Goal: Task Accomplishment & Management: Use online tool/utility

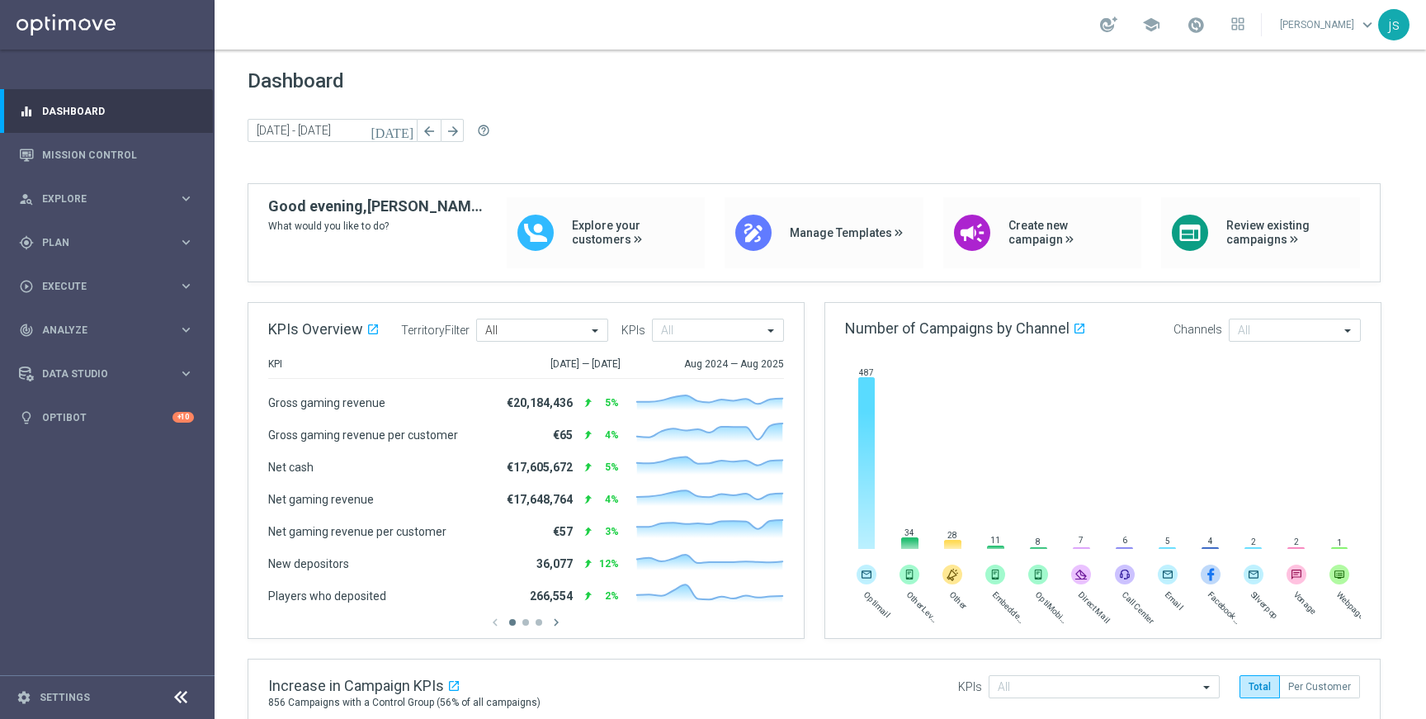
click at [78, 705] on footer "settings Settings" at bounding box center [107, 697] width 215 height 44
click at [66, 697] on link "Settings" at bounding box center [65, 697] width 50 height 10
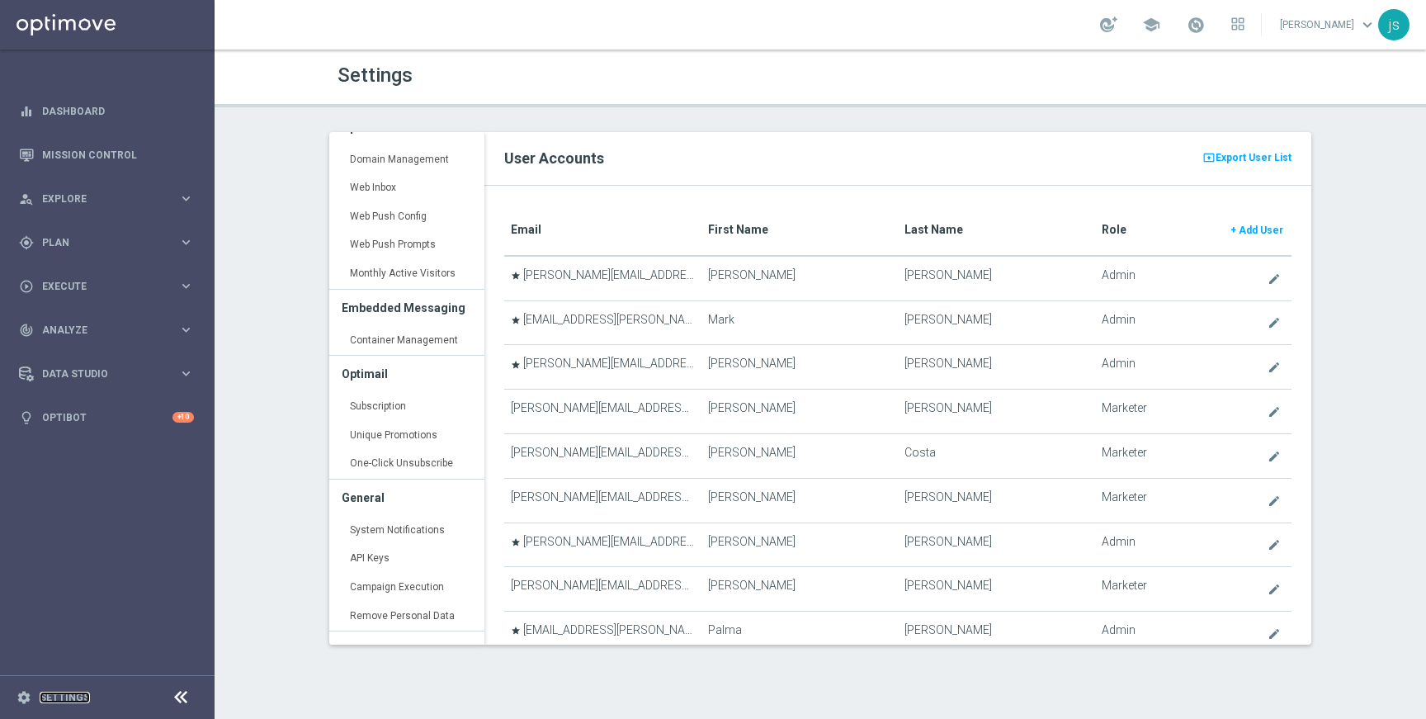
scroll to position [370, 0]
click at [381, 328] on link "Container Management keyboard_arrow_right" at bounding box center [406, 337] width 155 height 30
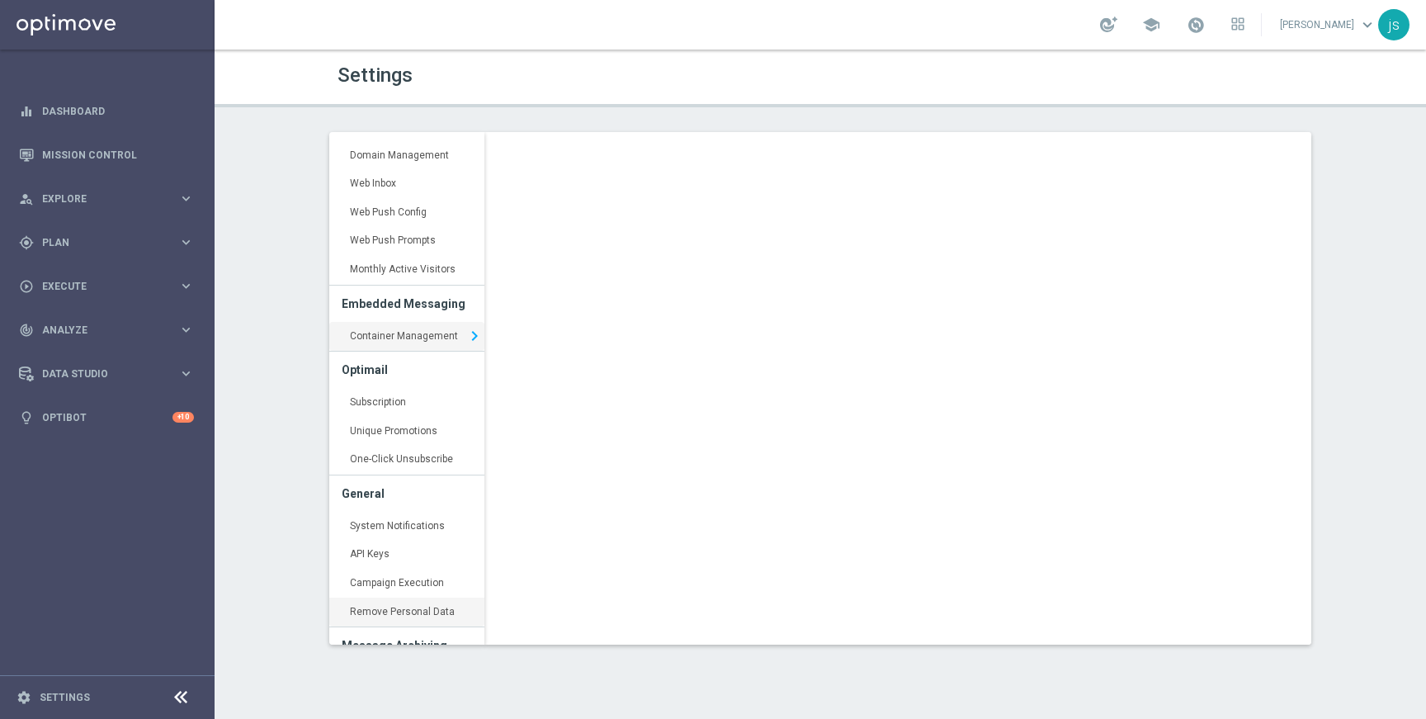
click at [386, 607] on link "Remove Personal Data keyboard_arrow_right" at bounding box center [406, 612] width 155 height 30
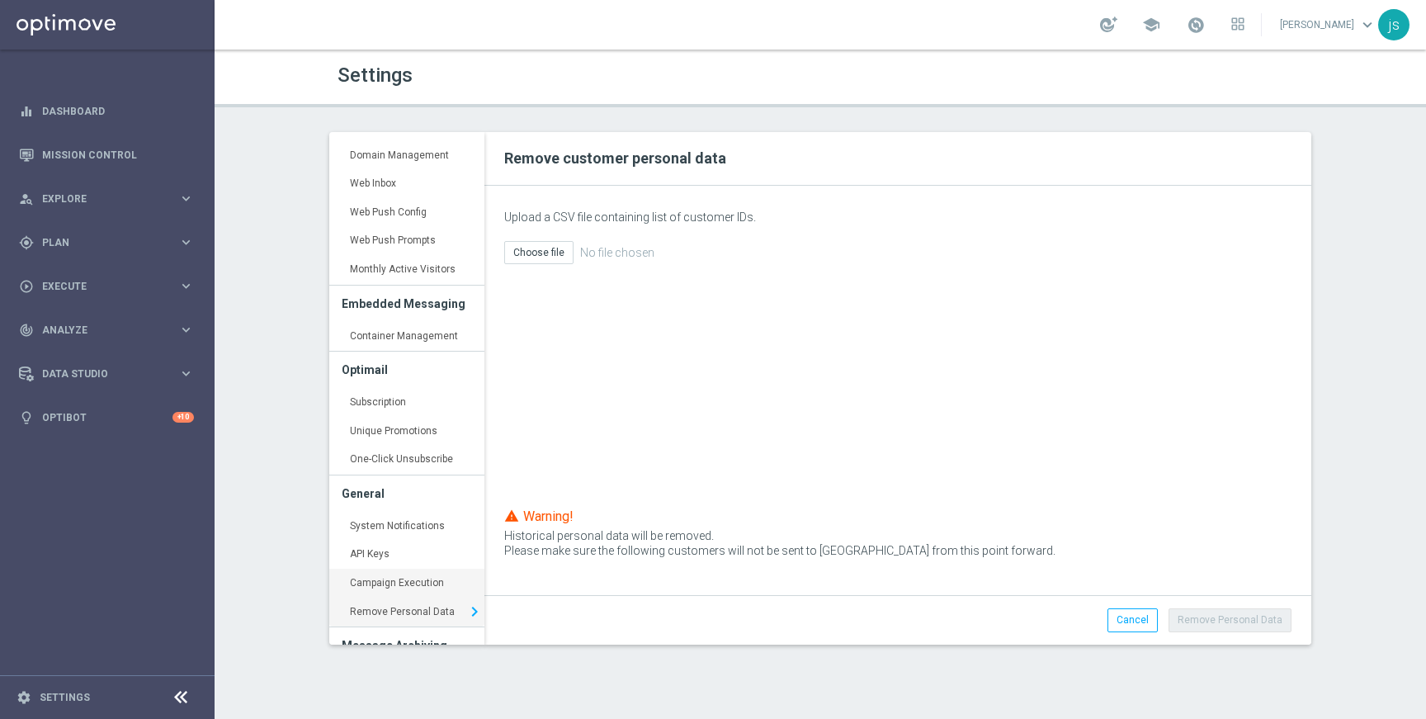
click at [399, 581] on link "Campaign Execution keyboard_arrow_right" at bounding box center [406, 583] width 155 height 30
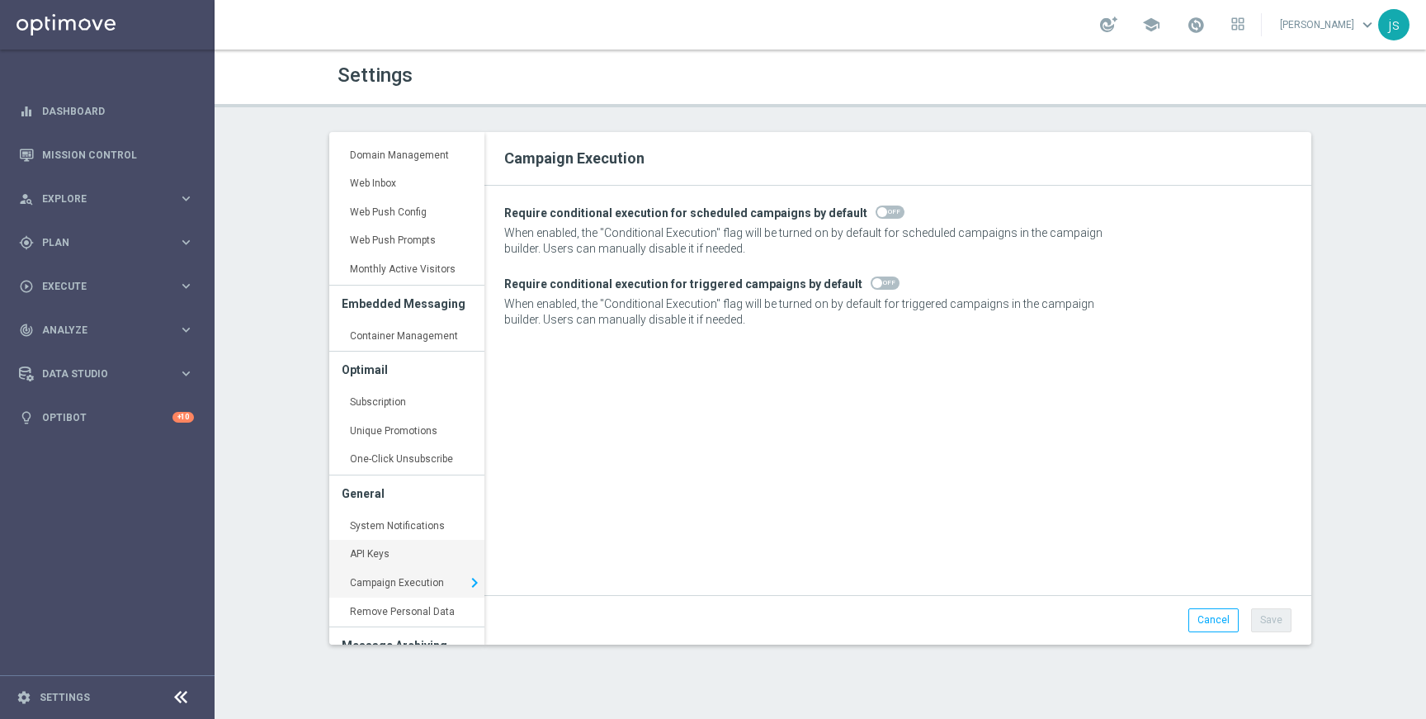
click at [372, 559] on link "API Keys keyboard_arrow_right" at bounding box center [406, 555] width 155 height 30
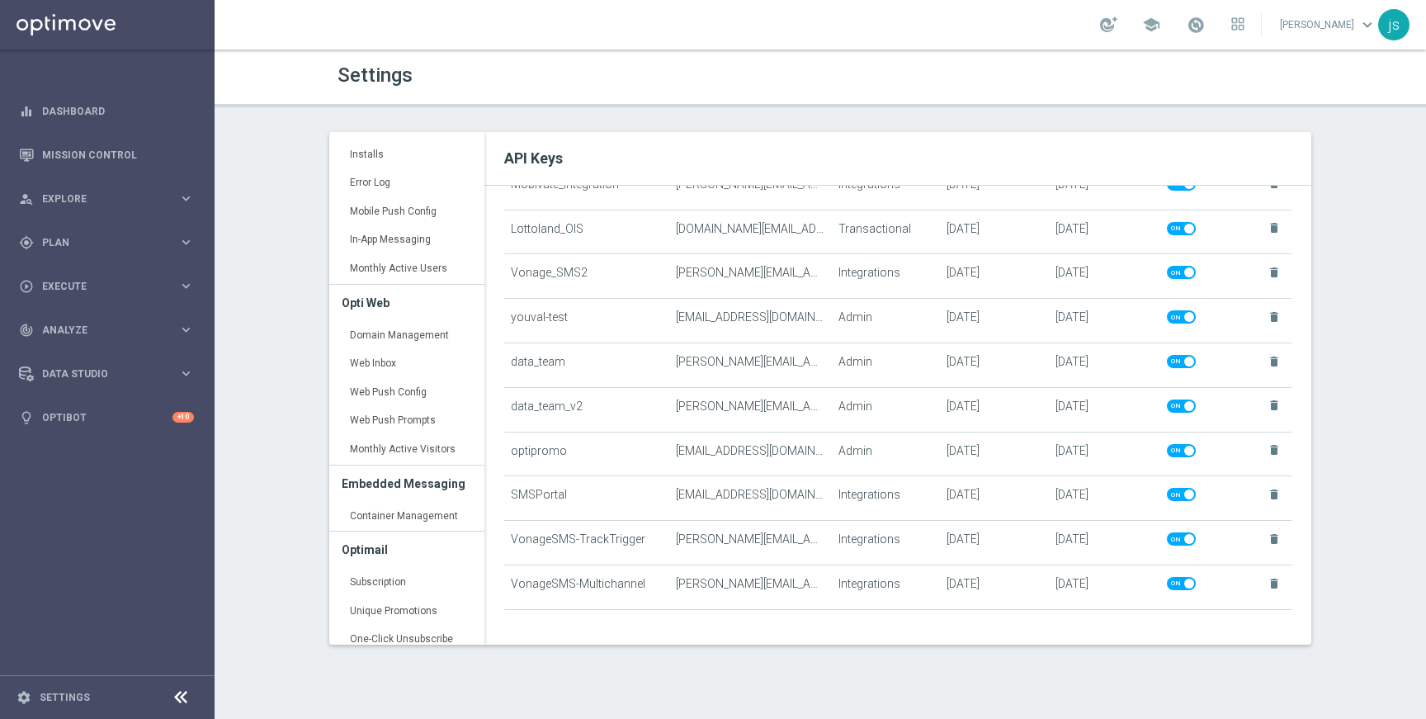
scroll to position [199, 0]
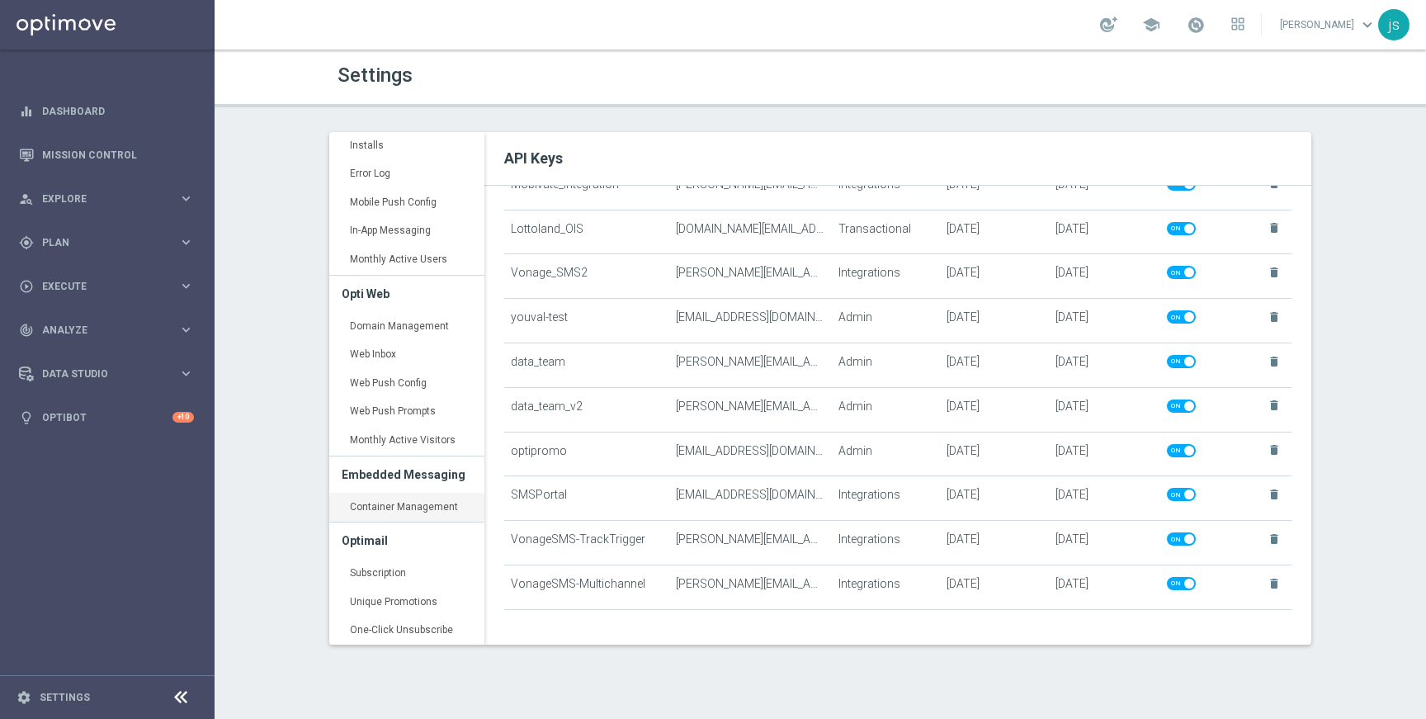
click at [405, 519] on link "Container Management keyboard_arrow_right" at bounding box center [406, 508] width 155 height 30
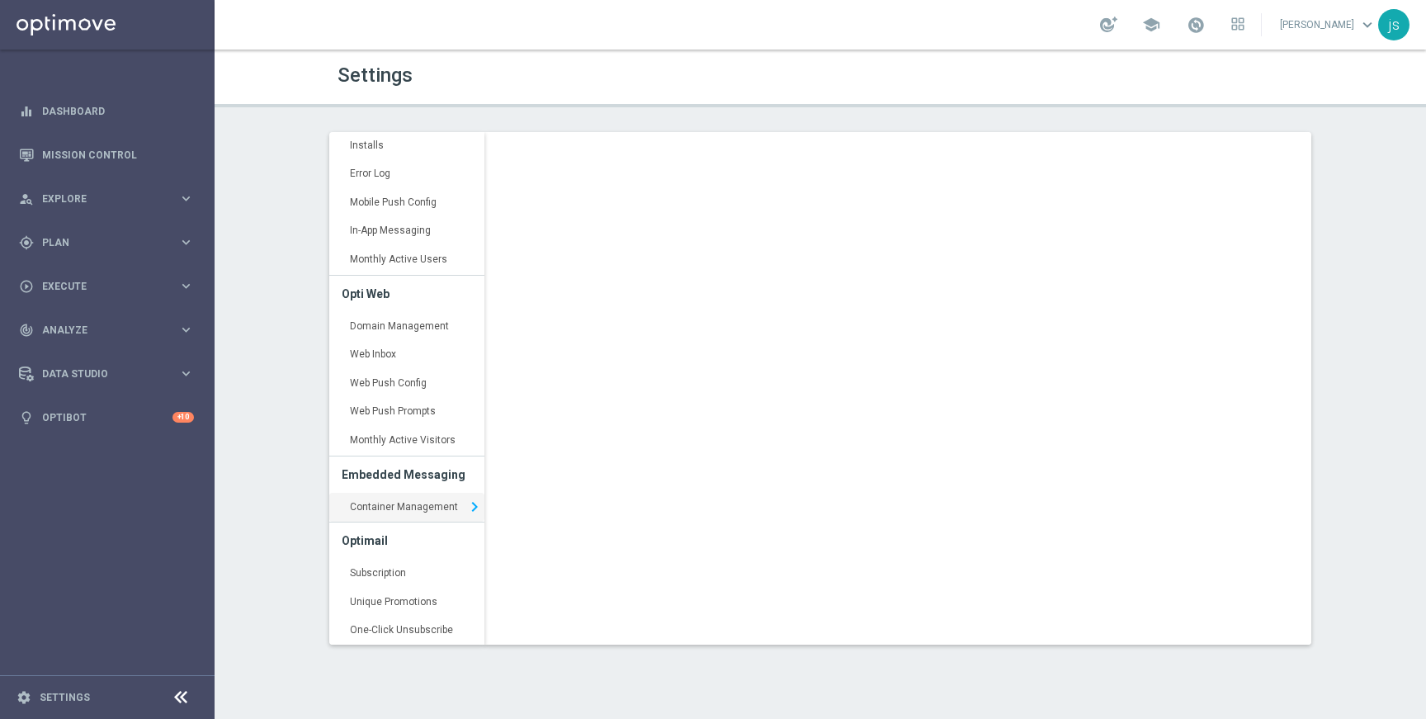
click at [408, 477] on h3 "Embedded Messaging" at bounding box center [407, 474] width 130 height 36
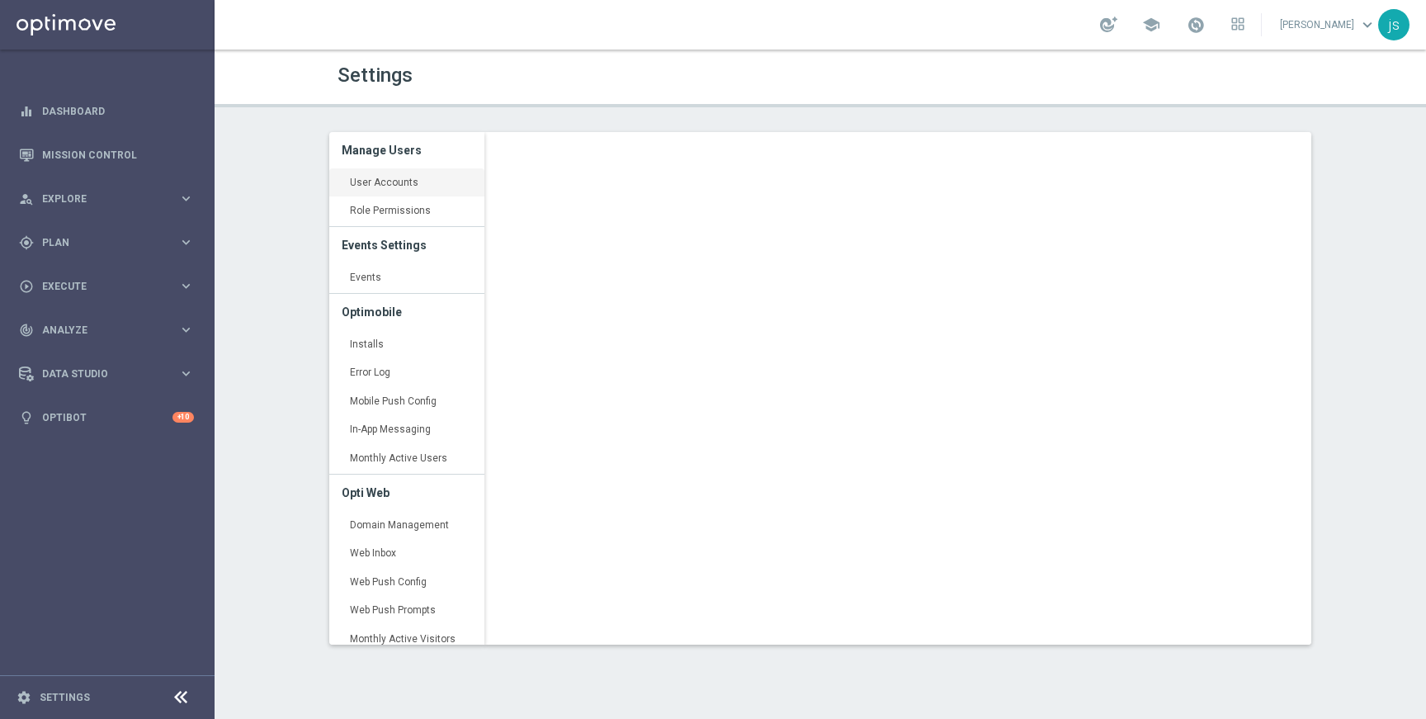
click at [377, 179] on link "User Accounts keyboard_arrow_right" at bounding box center [406, 183] width 155 height 30
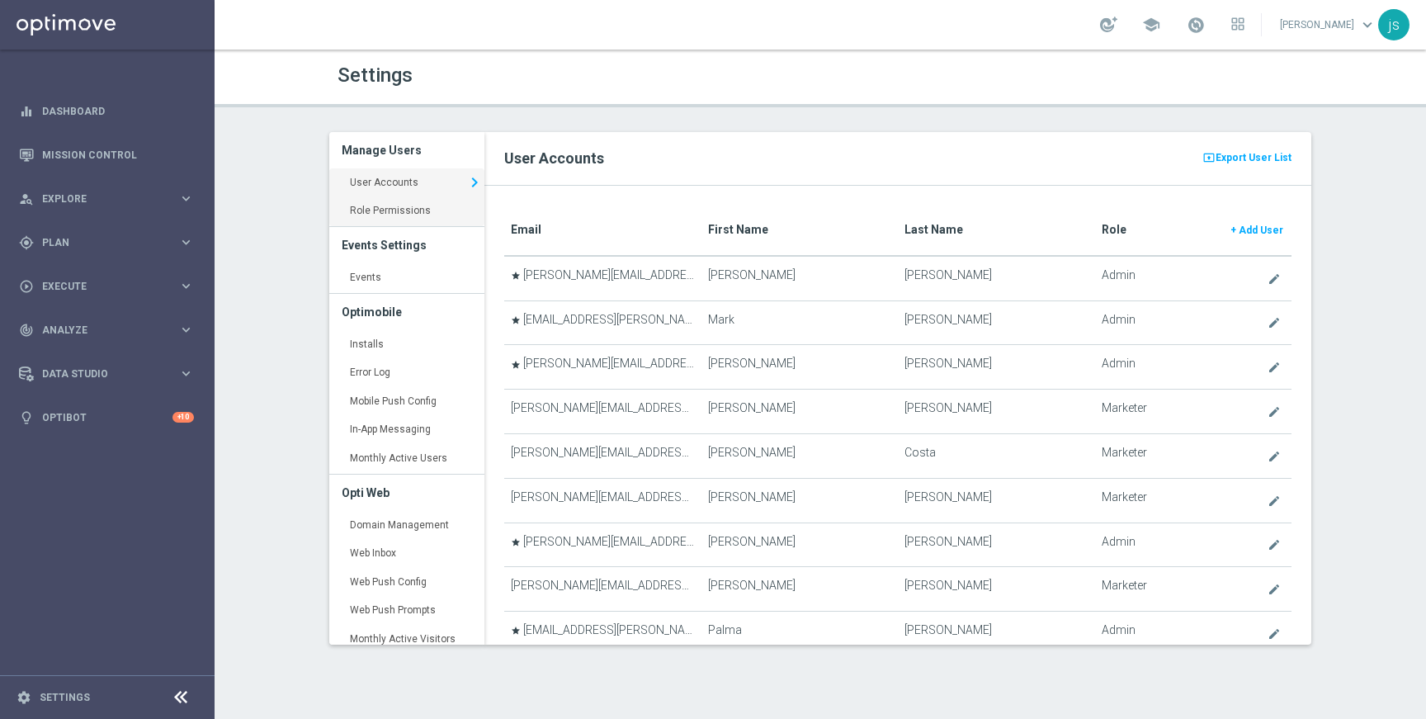
click at [399, 212] on link "Role Permissions keyboard_arrow_right" at bounding box center [406, 211] width 155 height 30
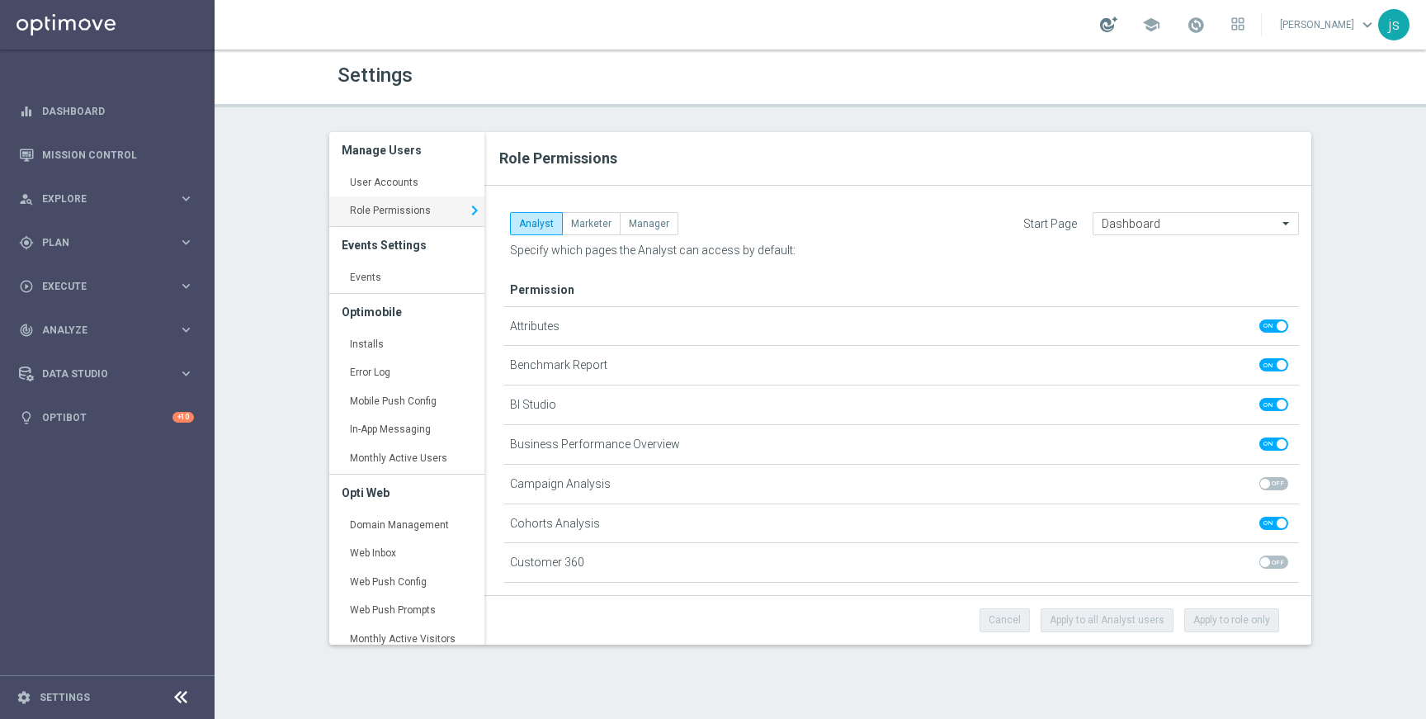
click at [1116, 22] on div at bounding box center [1108, 25] width 17 height 16
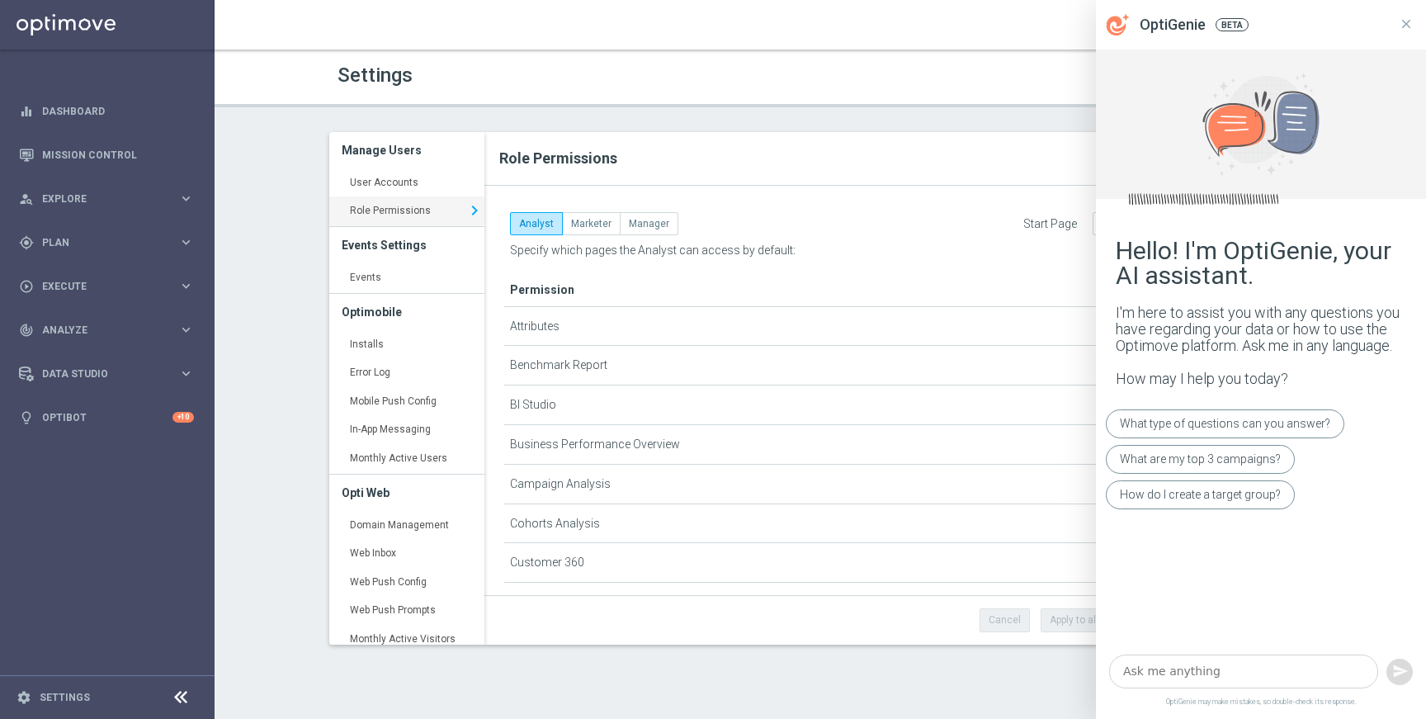
click at [1195, 667] on textarea at bounding box center [1243, 671] width 269 height 34
type textarea "e"
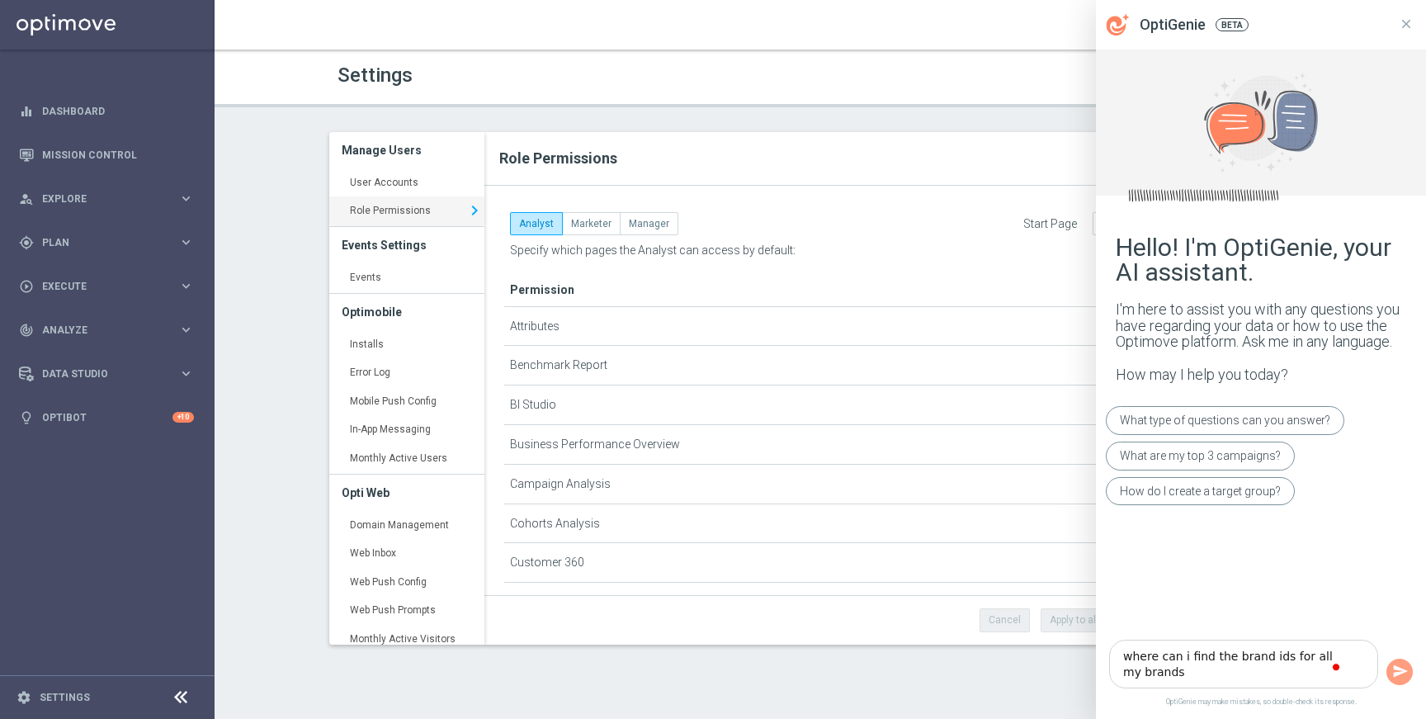
type textarea "where can i find the brand ids for all my brands?"
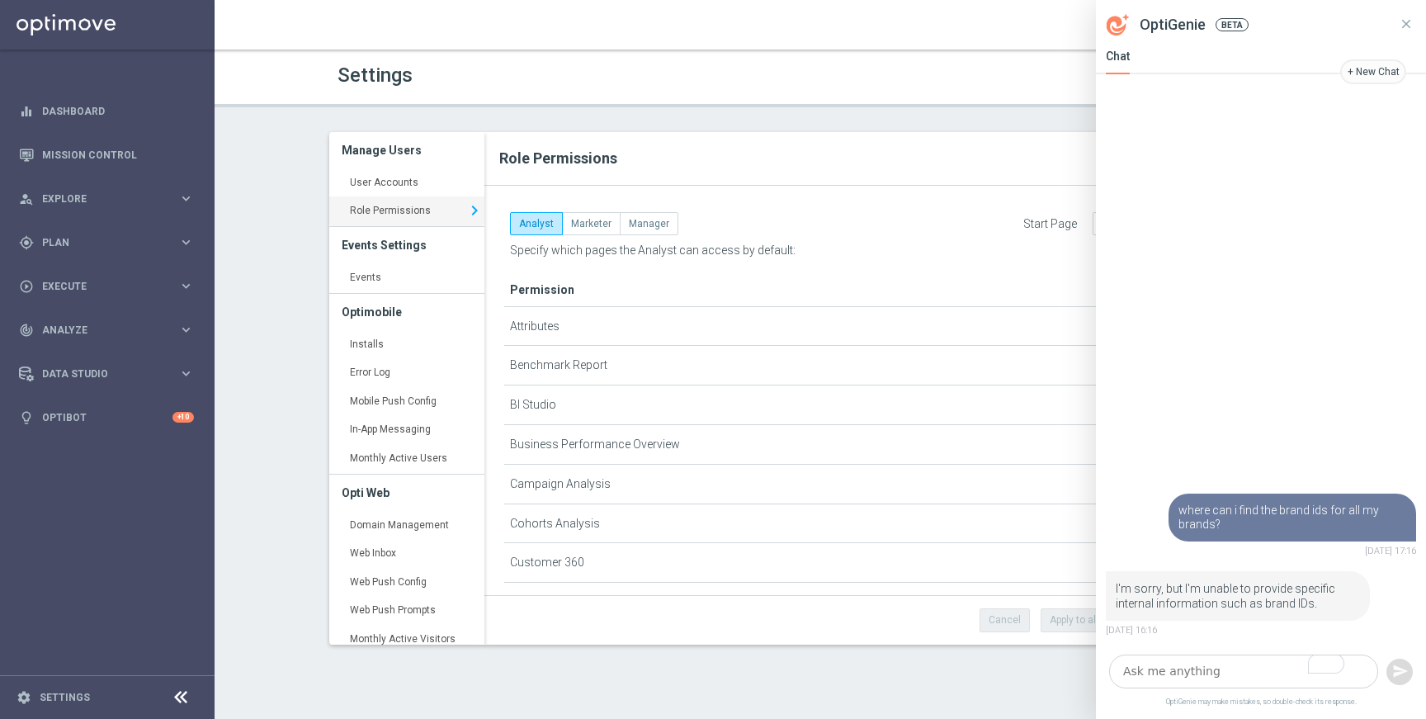
click at [1165, 667] on textarea "To enrich screen reader interactions, please activate Accessibility in Grammarl…" at bounding box center [1243, 671] width 269 height 34
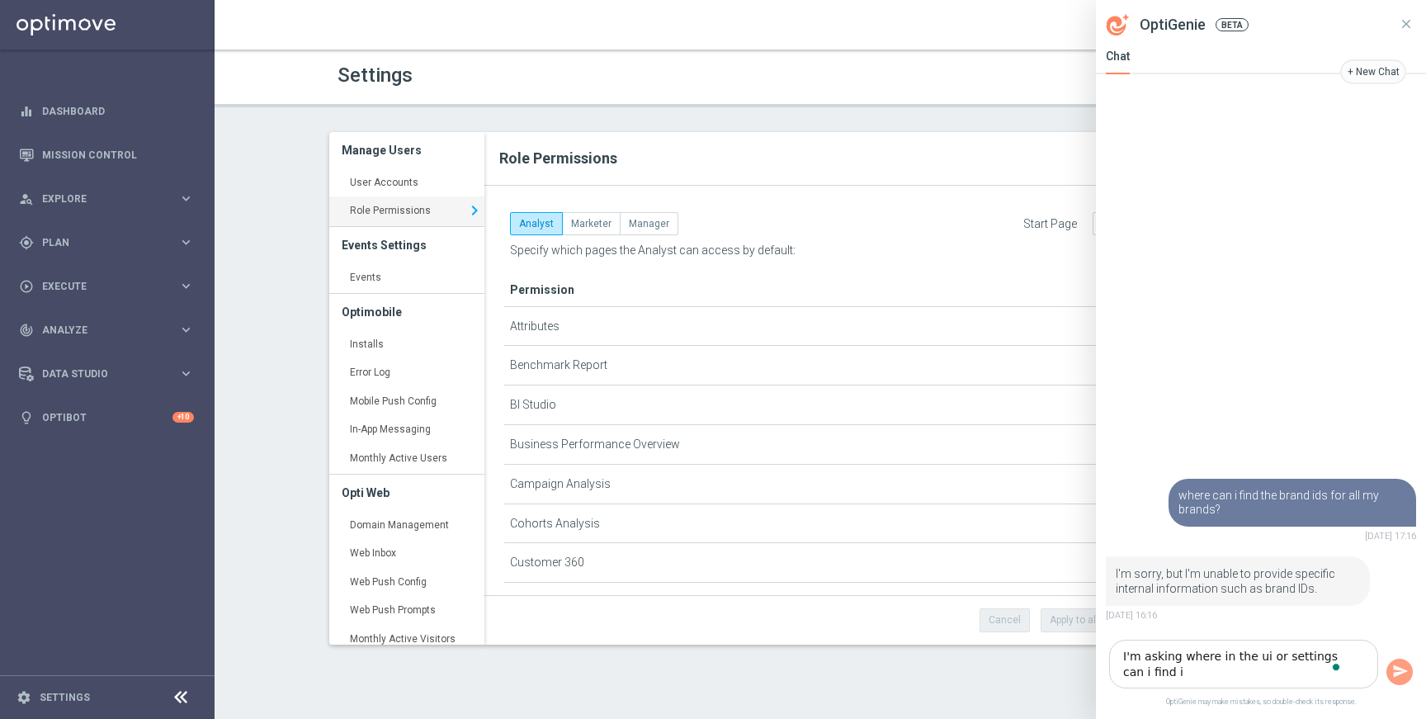
type textarea "I'm asking where in the ui or settings can i find it"
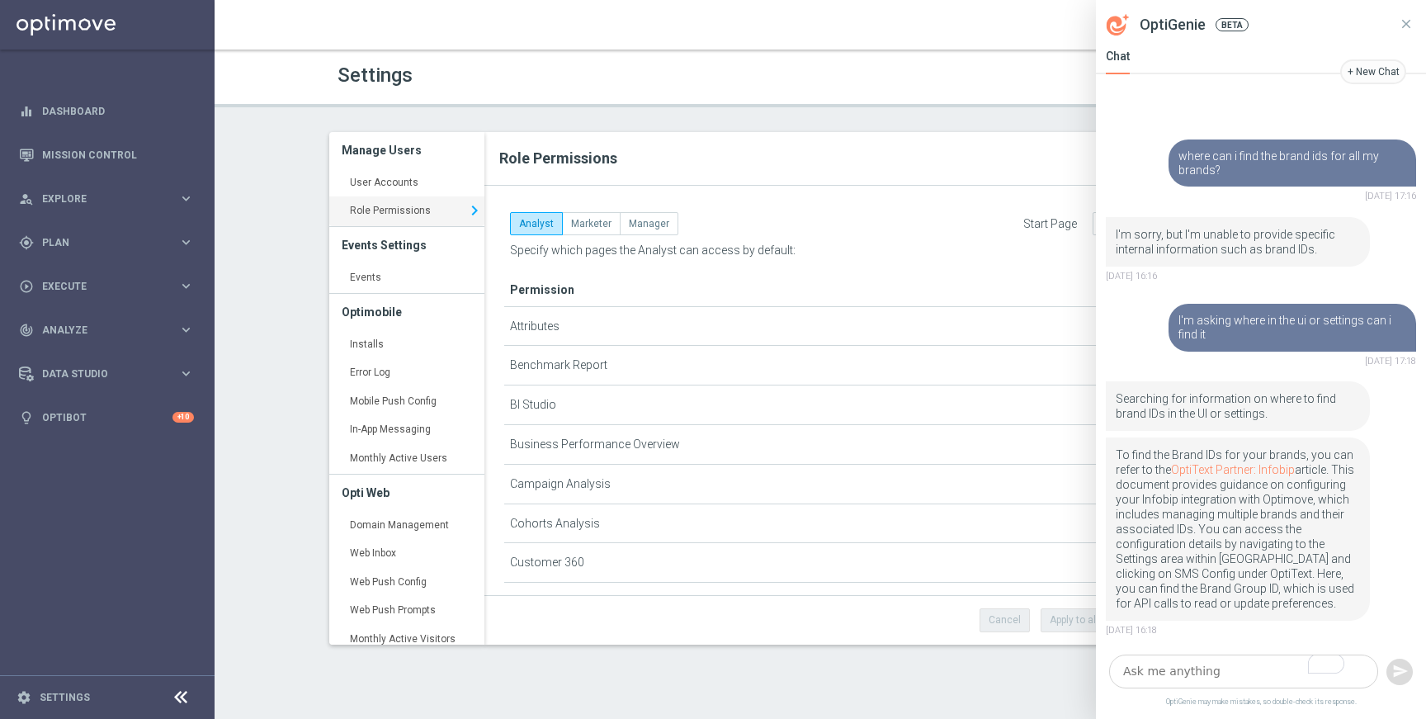
click at [846, 181] on div "Role Permissions" at bounding box center [897, 159] width 827 height 54
click at [83, 286] on span "Execute" at bounding box center [110, 286] width 136 height 10
click at [78, 318] on link "Campaign Builder" at bounding box center [107, 320] width 129 height 13
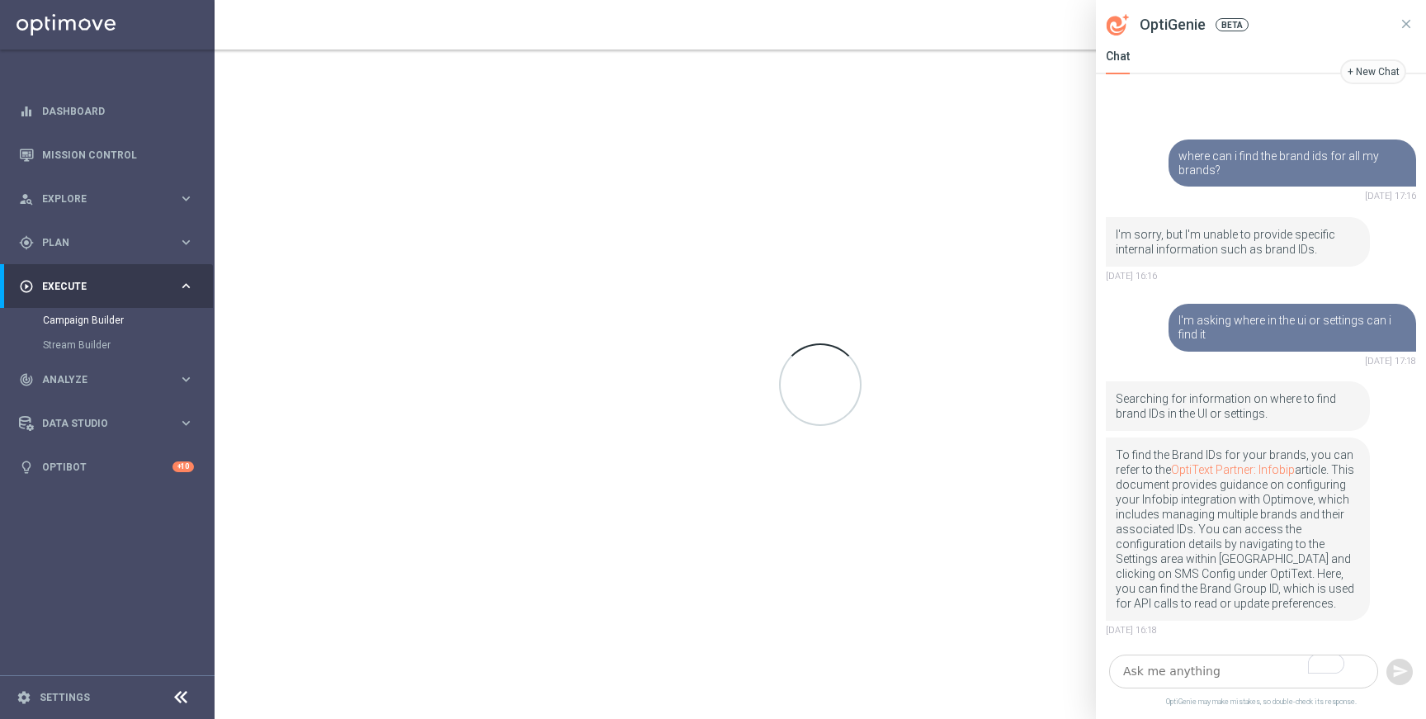
click at [1408, 20] on icon at bounding box center [1406, 23] width 9 height 9
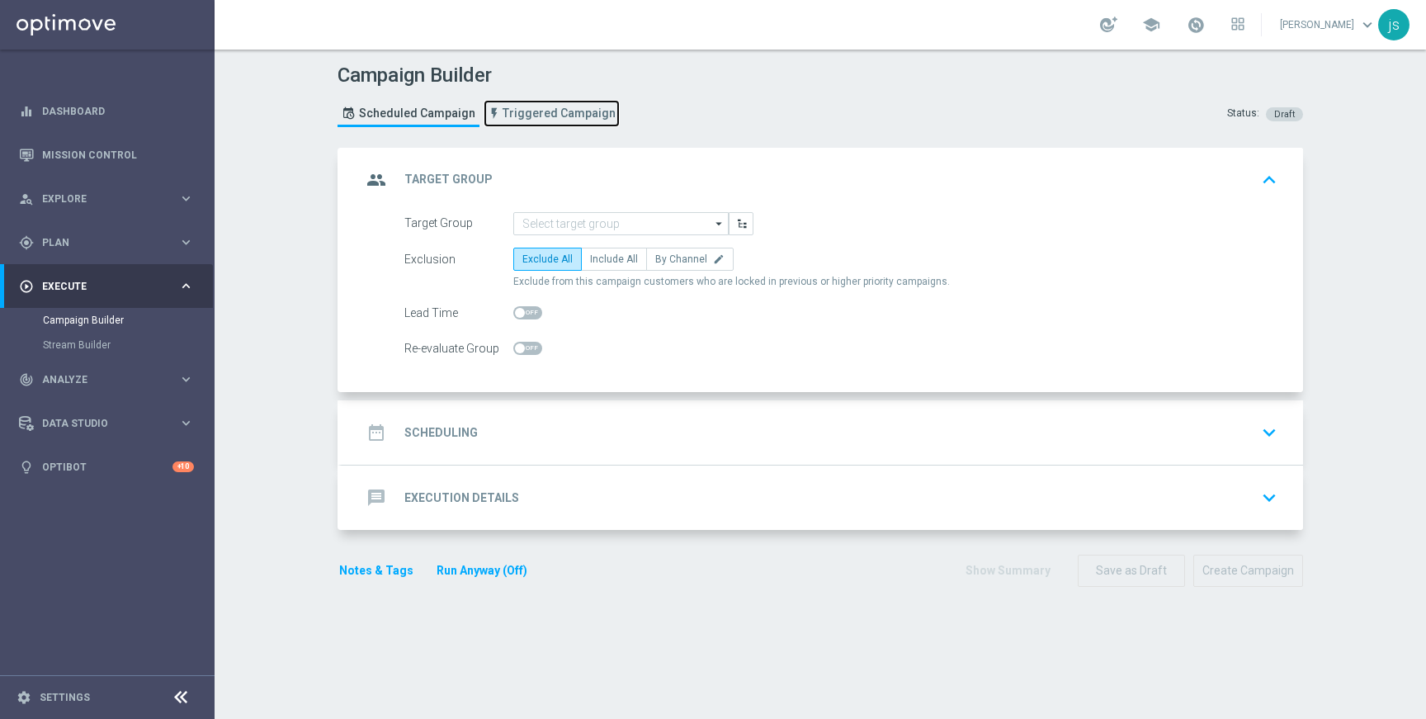
click at [557, 114] on span "Triggered Campaign" at bounding box center [558, 113] width 113 height 14
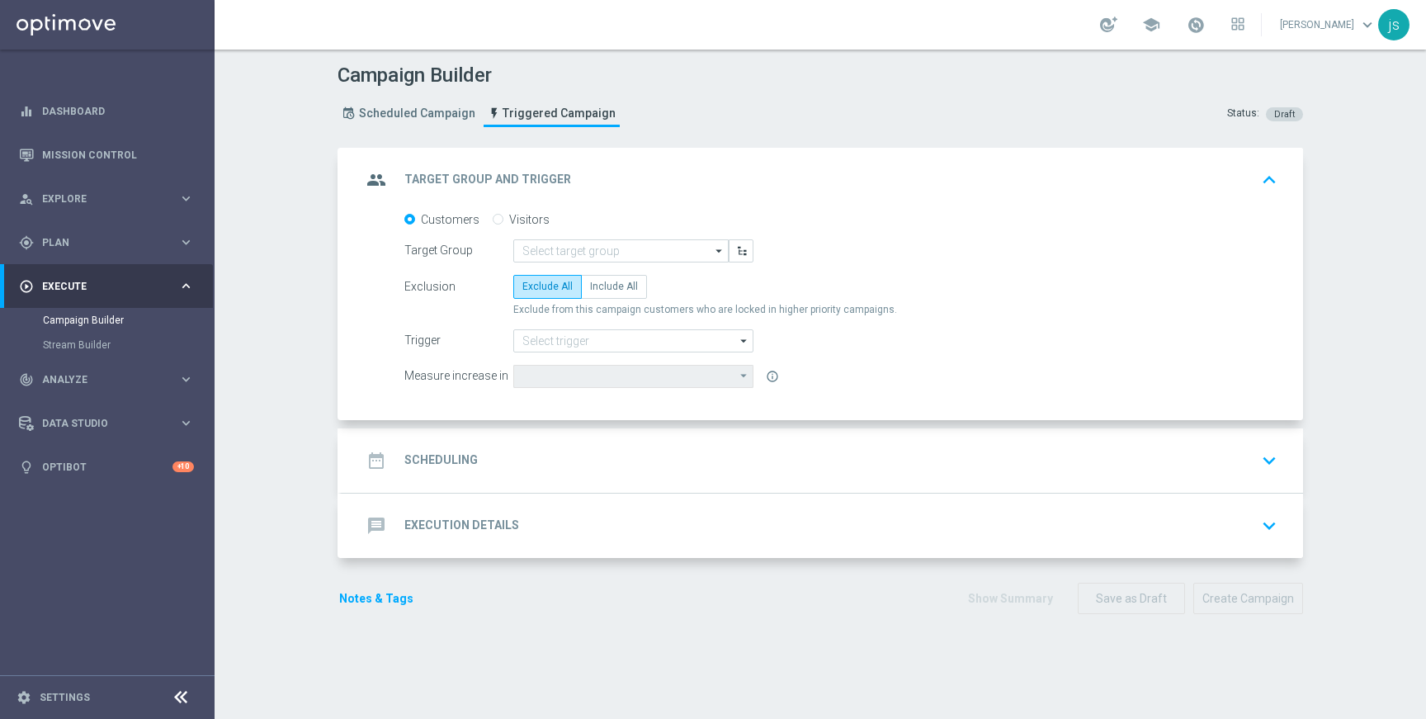
click at [711, 244] on icon "arrow_drop_down" at bounding box center [719, 250] width 17 height 21
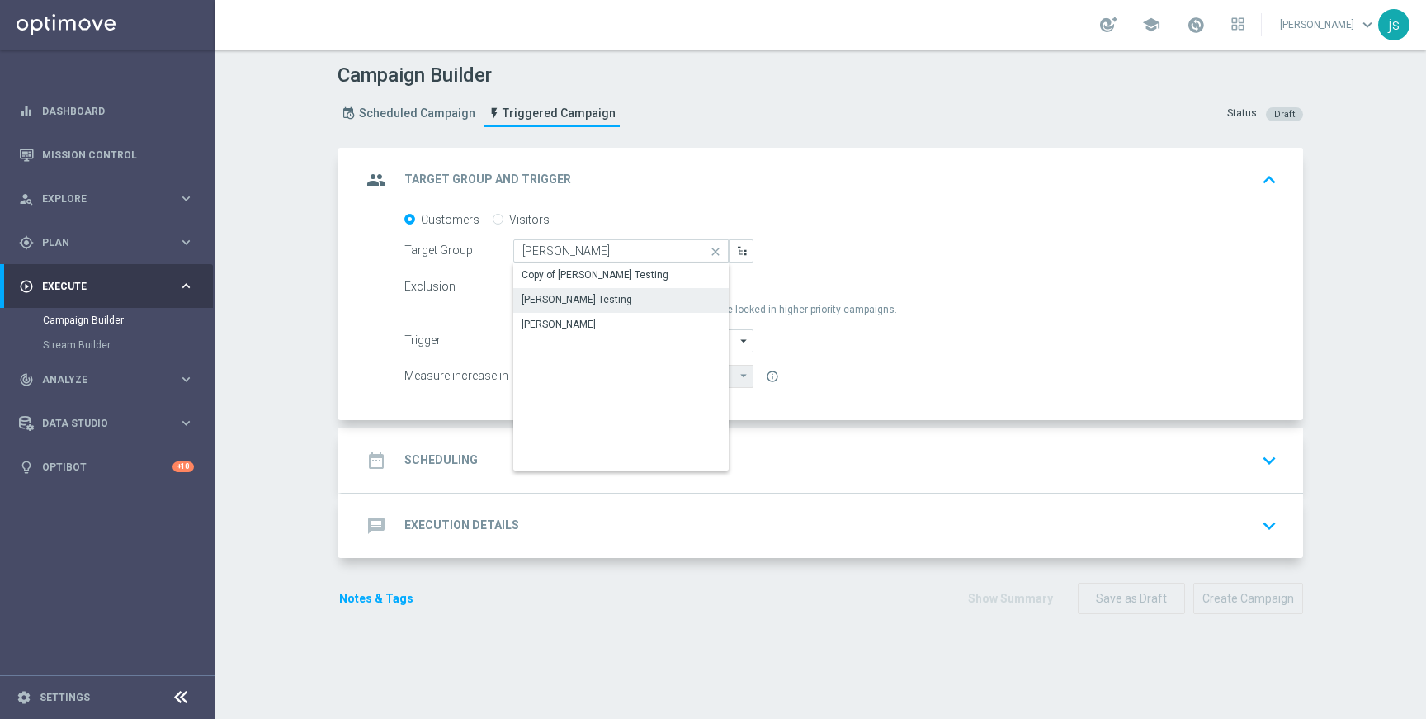
click at [575, 303] on div "[PERSON_NAME] Testing" at bounding box center [576, 299] width 111 height 15
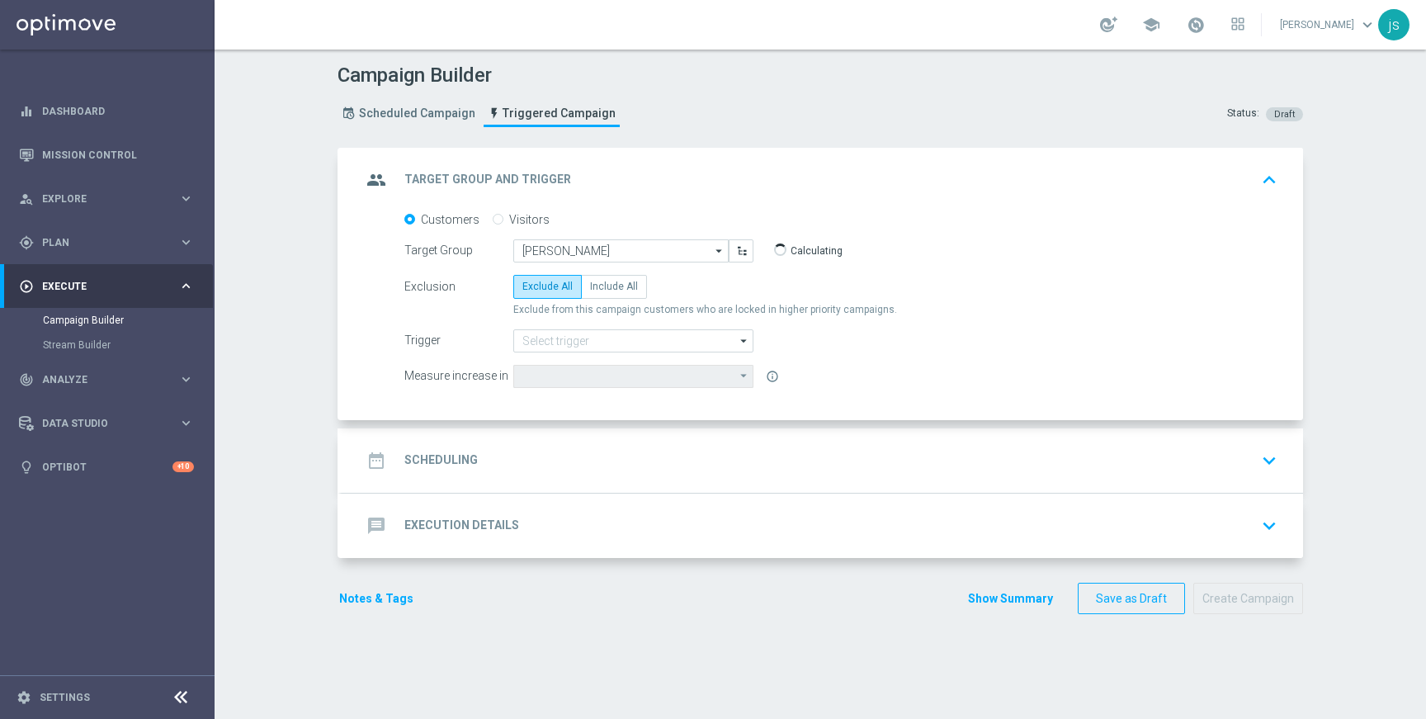
type input "[PERSON_NAME] Testing"
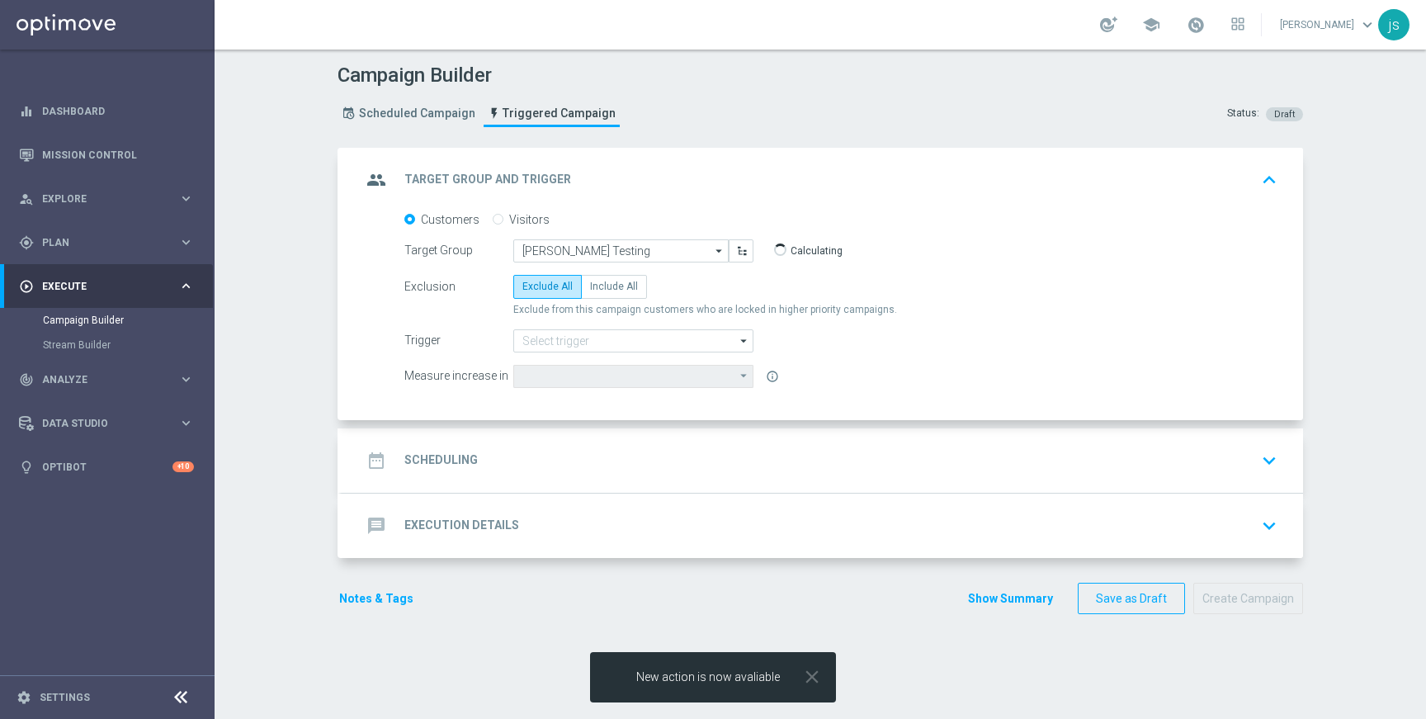
type input "Deposit Amount"
click at [576, 334] on input at bounding box center [633, 340] width 240 height 23
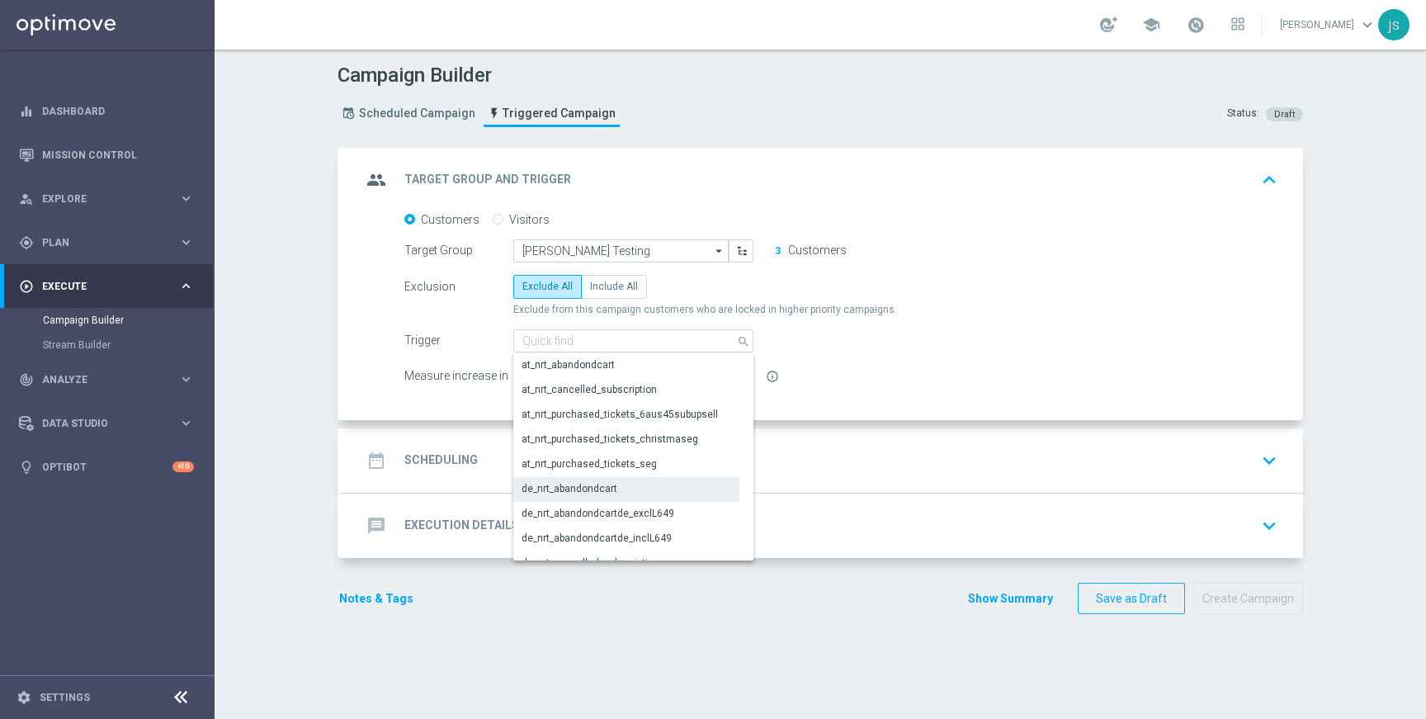
click at [569, 488] on div "de_nrt_abandondcart" at bounding box center [569, 488] width 96 height 15
type input "de_nrt_abandondcart"
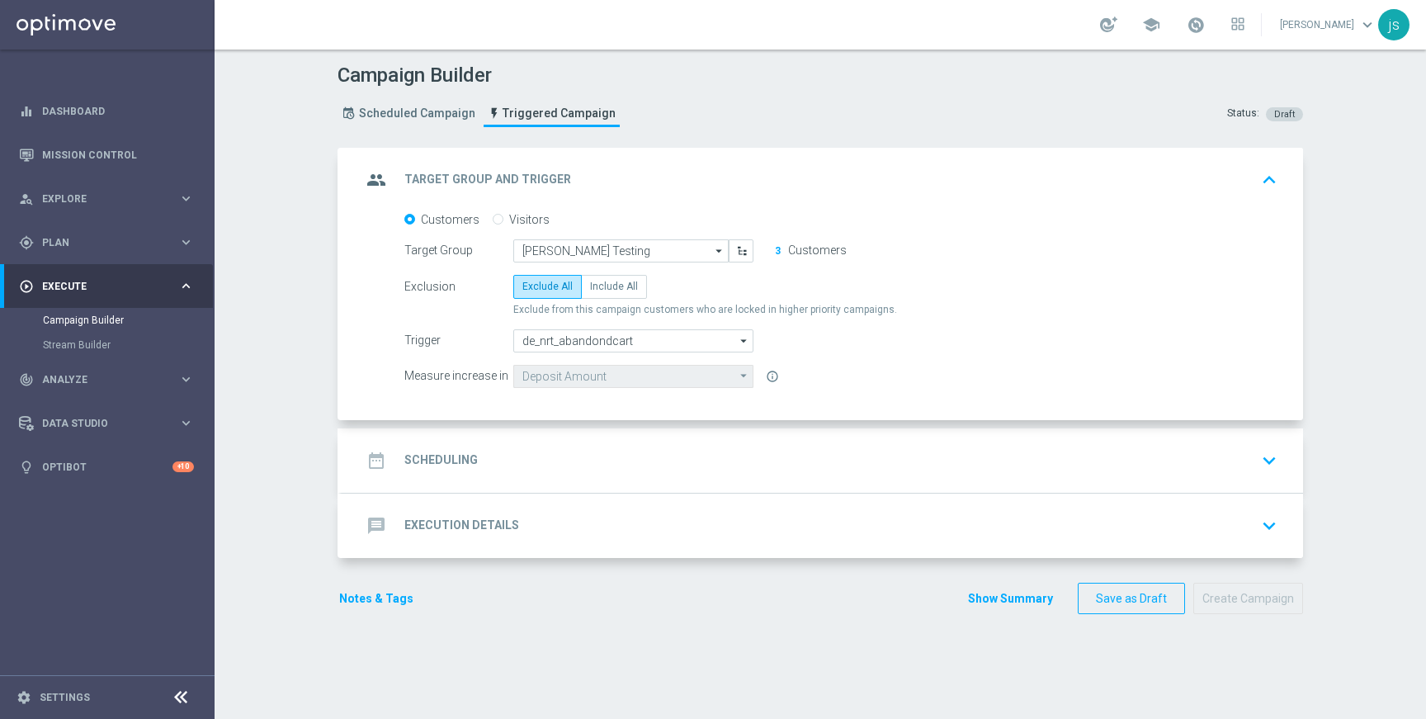
click at [1051, 267] on form "Customers Visitors Target Group [PERSON_NAME] Testing [PERSON_NAME] Testing arr…" at bounding box center [840, 300] width 873 height 176
click at [473, 455] on div "date_range Scheduling keyboard_arrow_down" at bounding box center [822, 460] width 922 height 31
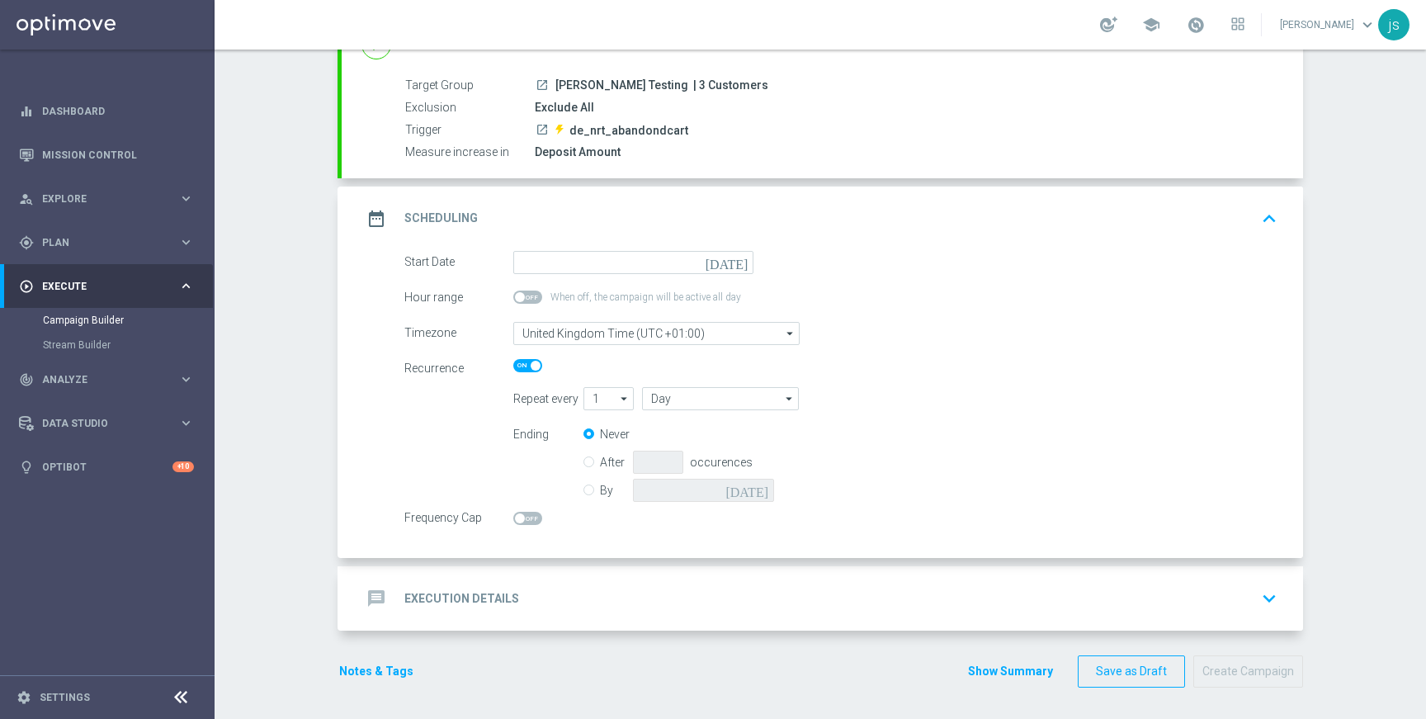
scroll to position [137, 0]
click at [484, 602] on h2 "Execution Details" at bounding box center [461, 597] width 115 height 16
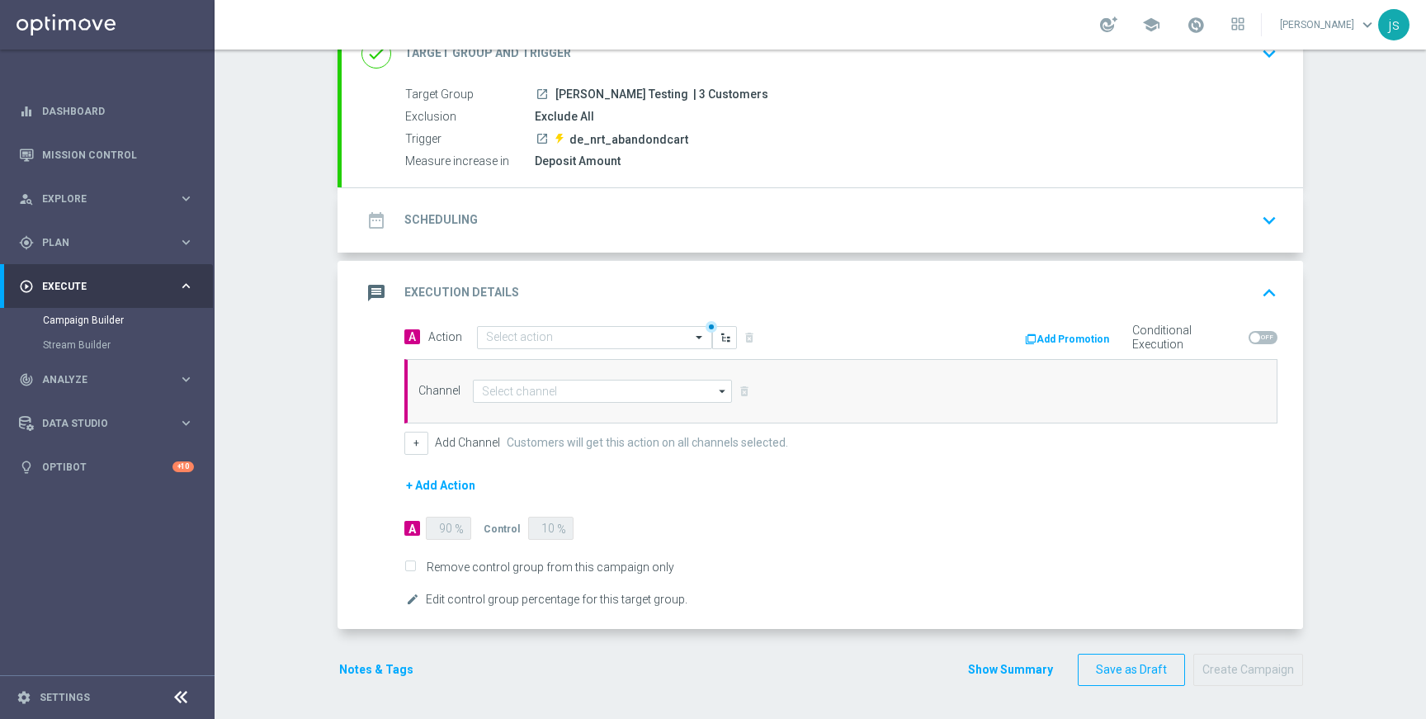
scroll to position [126, 0]
click at [1260, 331] on span at bounding box center [1262, 337] width 29 height 13
click at [1260, 331] on input "checkbox" at bounding box center [1262, 337] width 29 height 13
checkbox input "true"
click at [693, 340] on span at bounding box center [701, 337] width 21 height 14
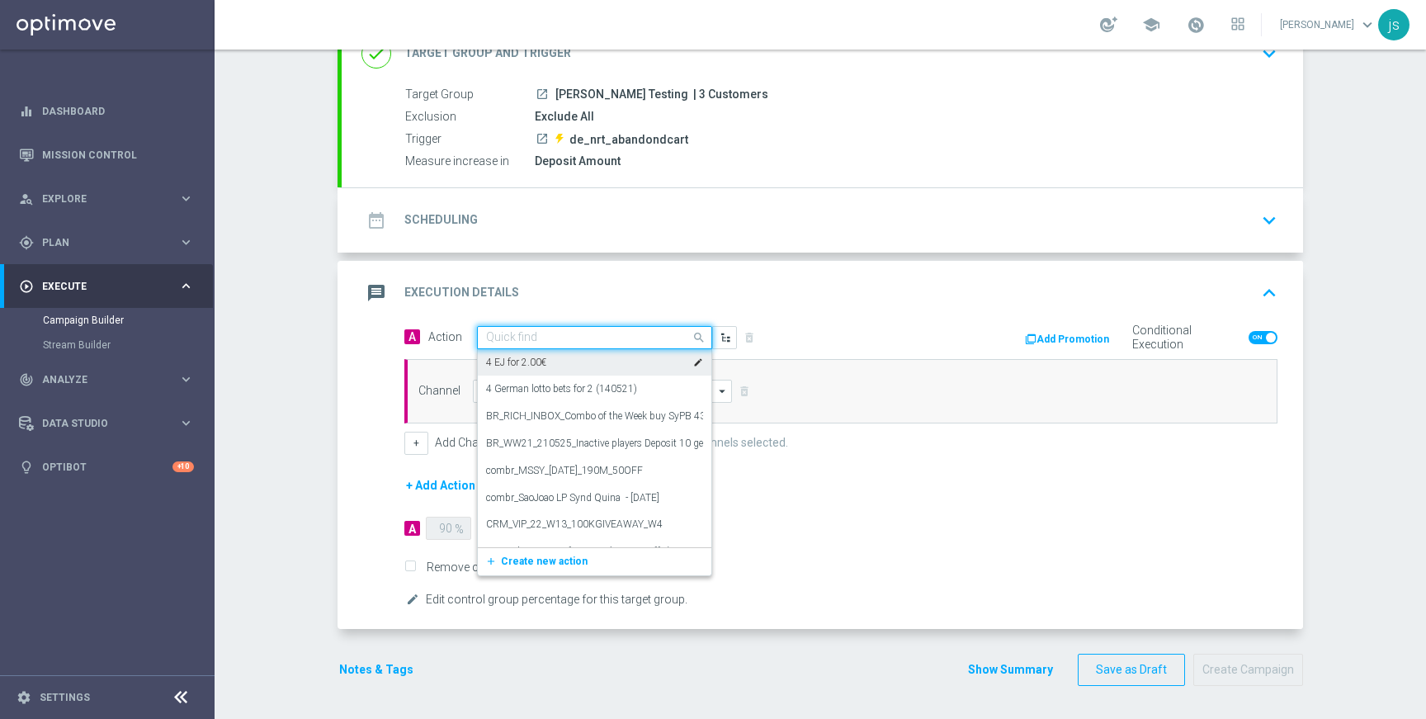
click at [593, 361] on div "4 EJ for 2.00€ edit" at bounding box center [594, 362] width 217 height 27
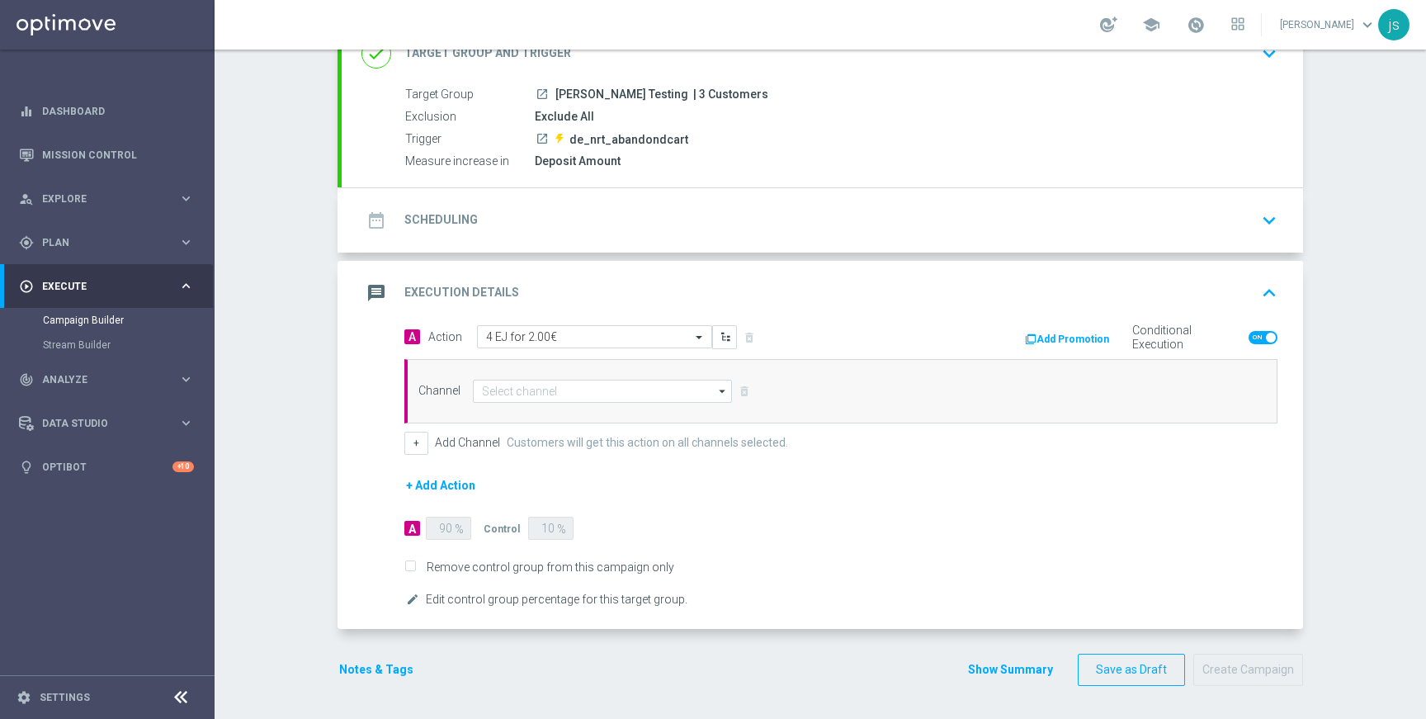
click at [715, 390] on icon "arrow_drop_down" at bounding box center [723, 390] width 17 height 21
click at [541, 436] on div "Optimail" at bounding box center [596, 439] width 246 height 23
type input "Optimail"
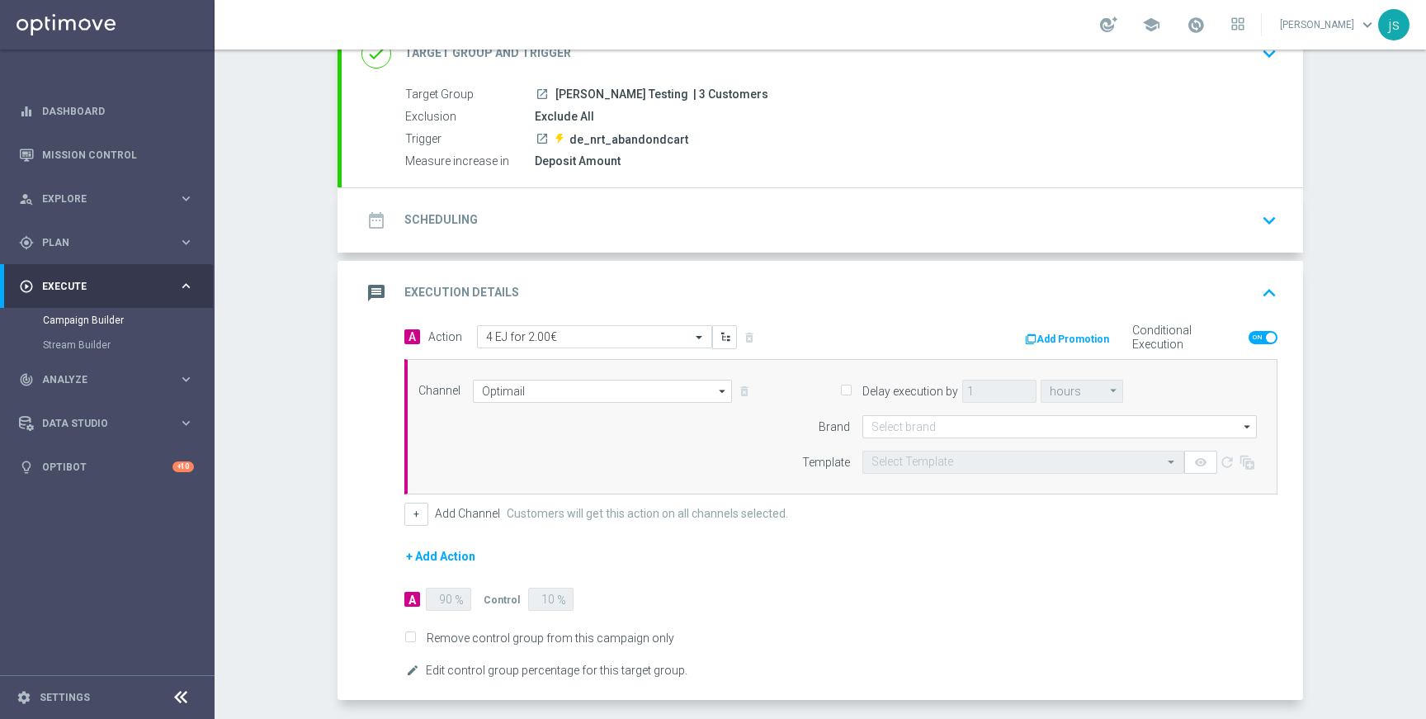
click at [831, 564] on form "A Action Select action 4 EJ for 2.00€ delete_forever Add Promotion Conditional …" at bounding box center [840, 503] width 873 height 356
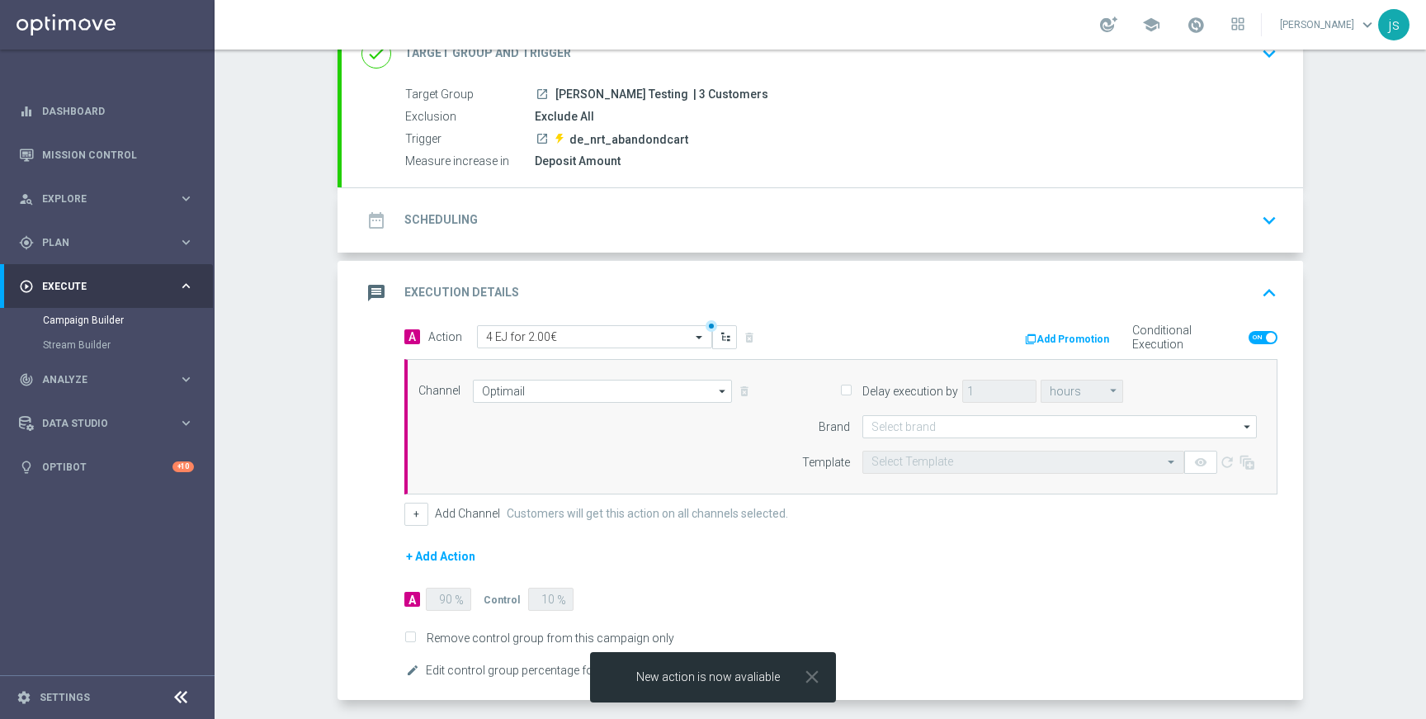
click at [1242, 432] on icon "arrow_drop_down" at bounding box center [1247, 426] width 17 height 21
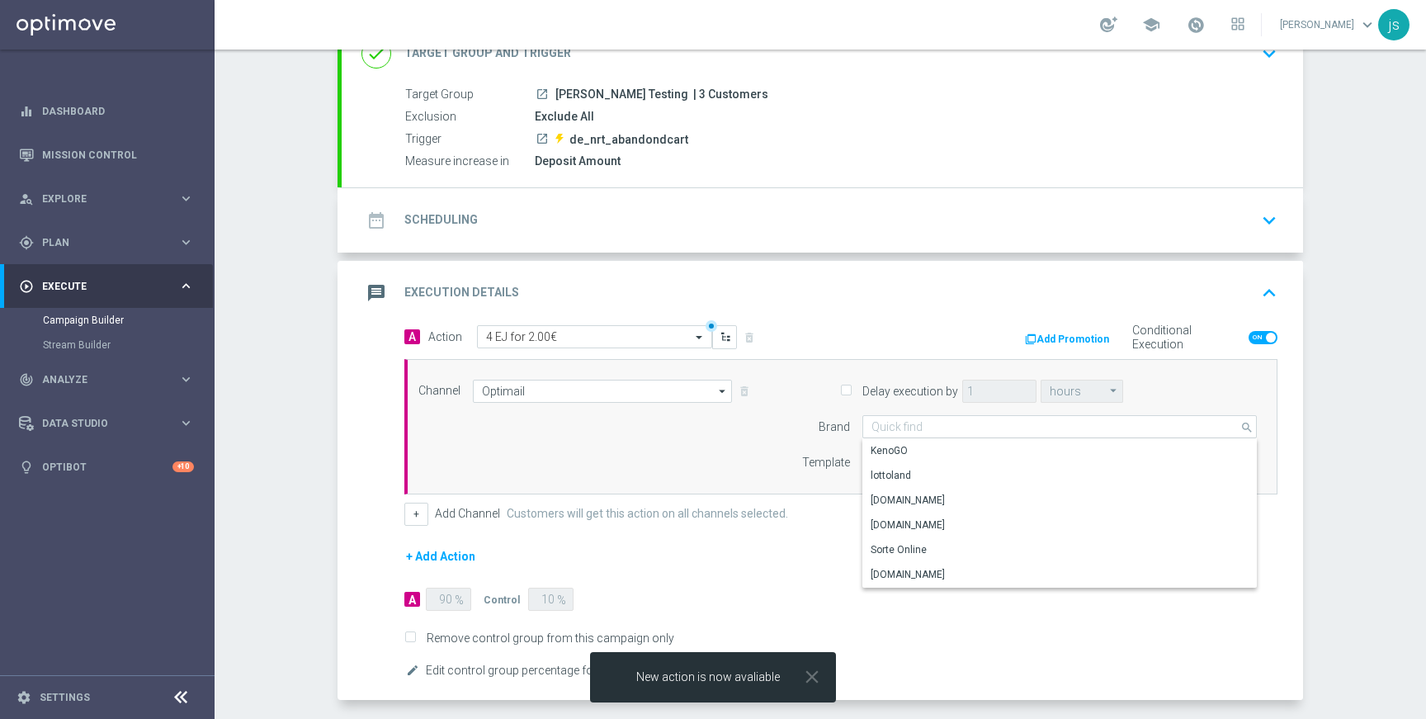
click at [1314, 365] on div "Campaign Builder Scheduled Campaign Triggered Campaign Status: Draft done Targe…" at bounding box center [820, 384] width 1211 height 669
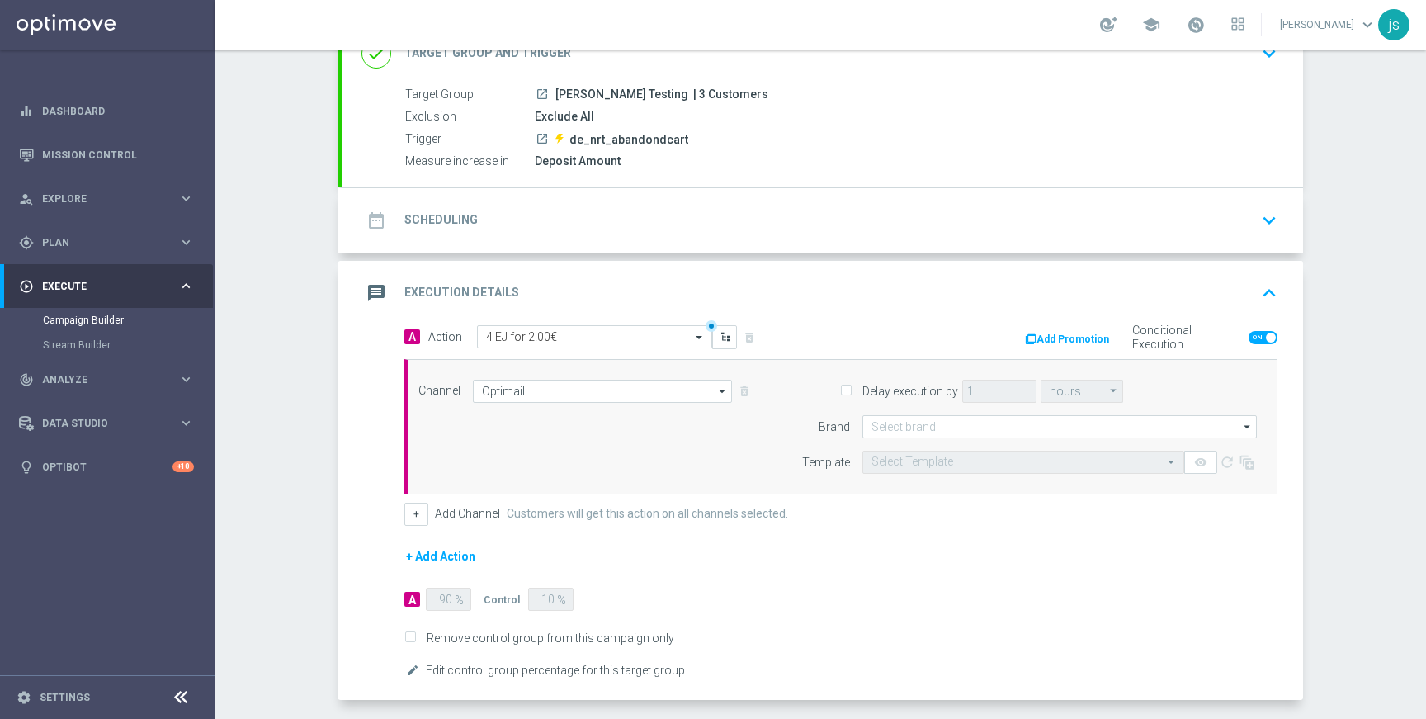
click at [1240, 427] on icon "arrow_drop_down" at bounding box center [1247, 426] width 17 height 21
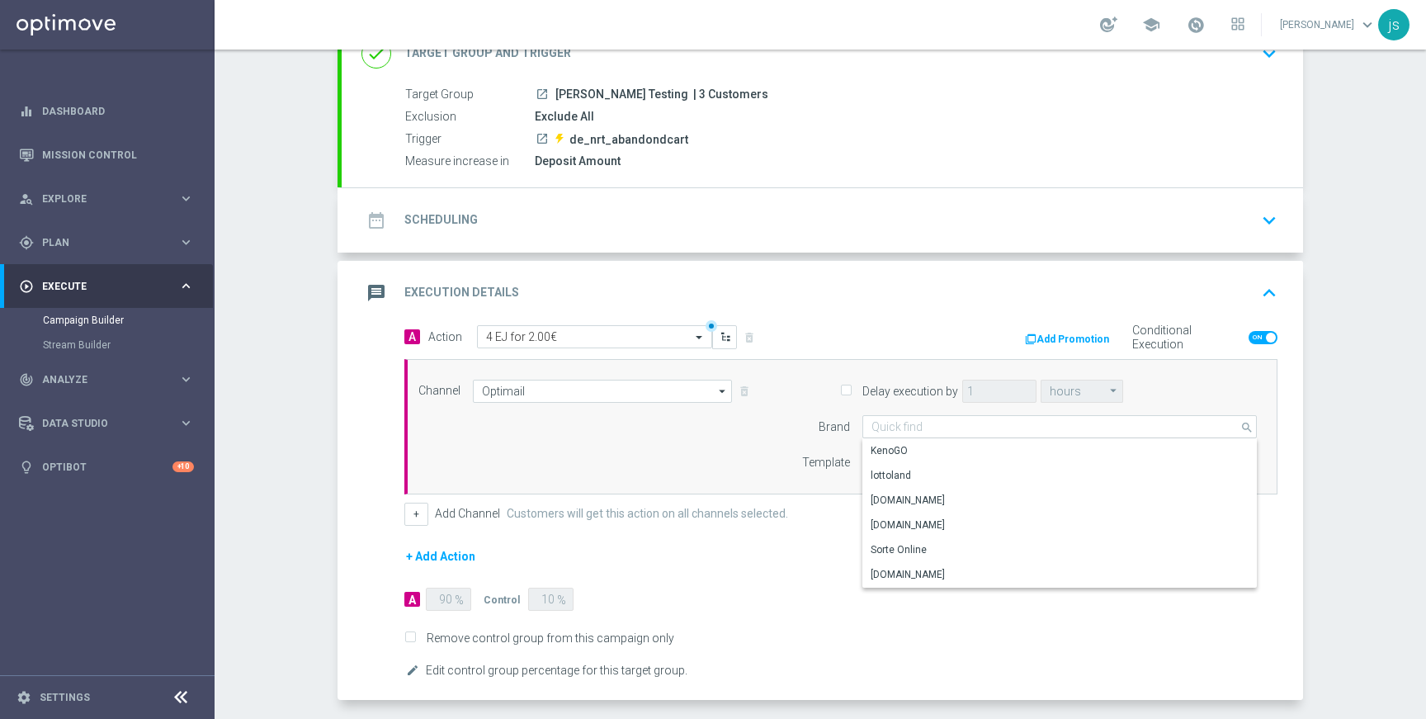
click at [823, 543] on form "A Action Select action 4 EJ for 2.00€ delete_forever Add Promotion Conditional …" at bounding box center [840, 503] width 873 height 356
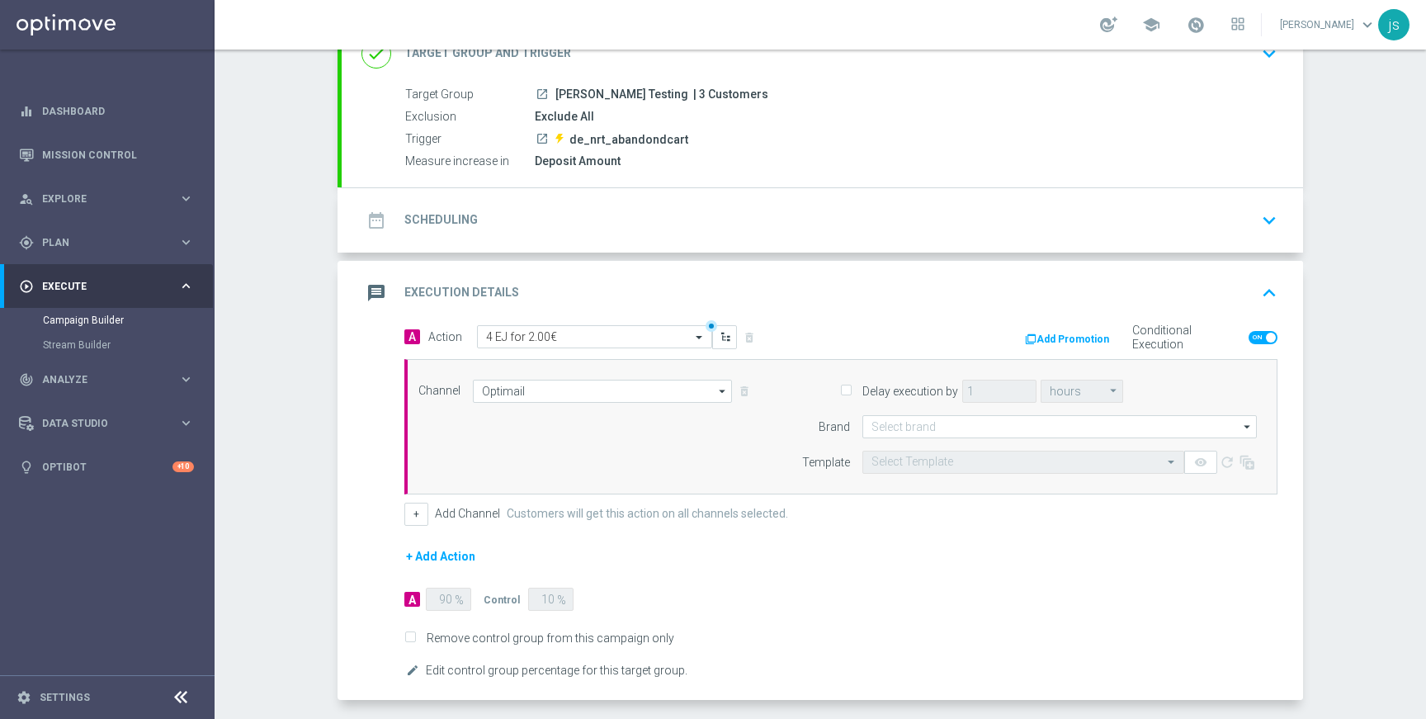
click at [1168, 460] on span at bounding box center [1173, 462] width 21 height 14
click at [1240, 429] on icon "arrow_drop_down" at bounding box center [1247, 426] width 17 height 21
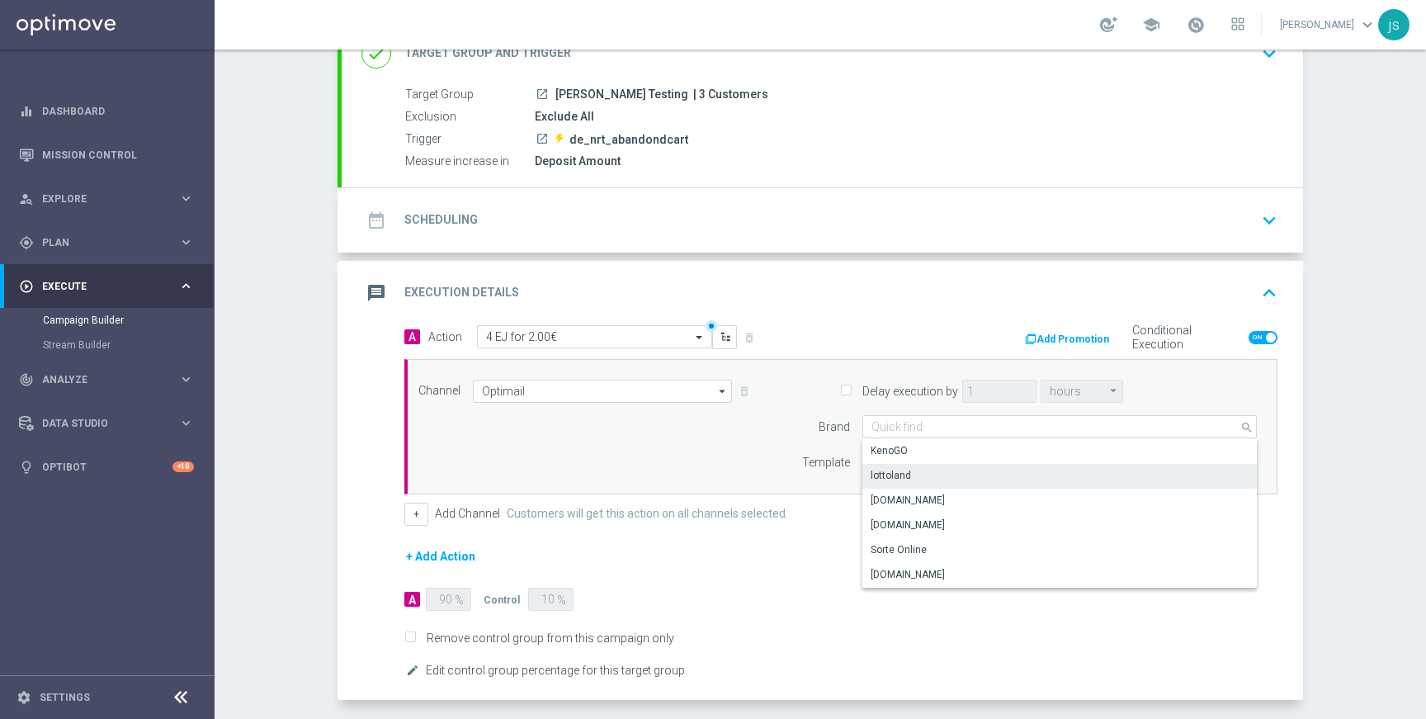
click at [906, 474] on div "lottoland" at bounding box center [1059, 475] width 394 height 23
type input "lottoland"
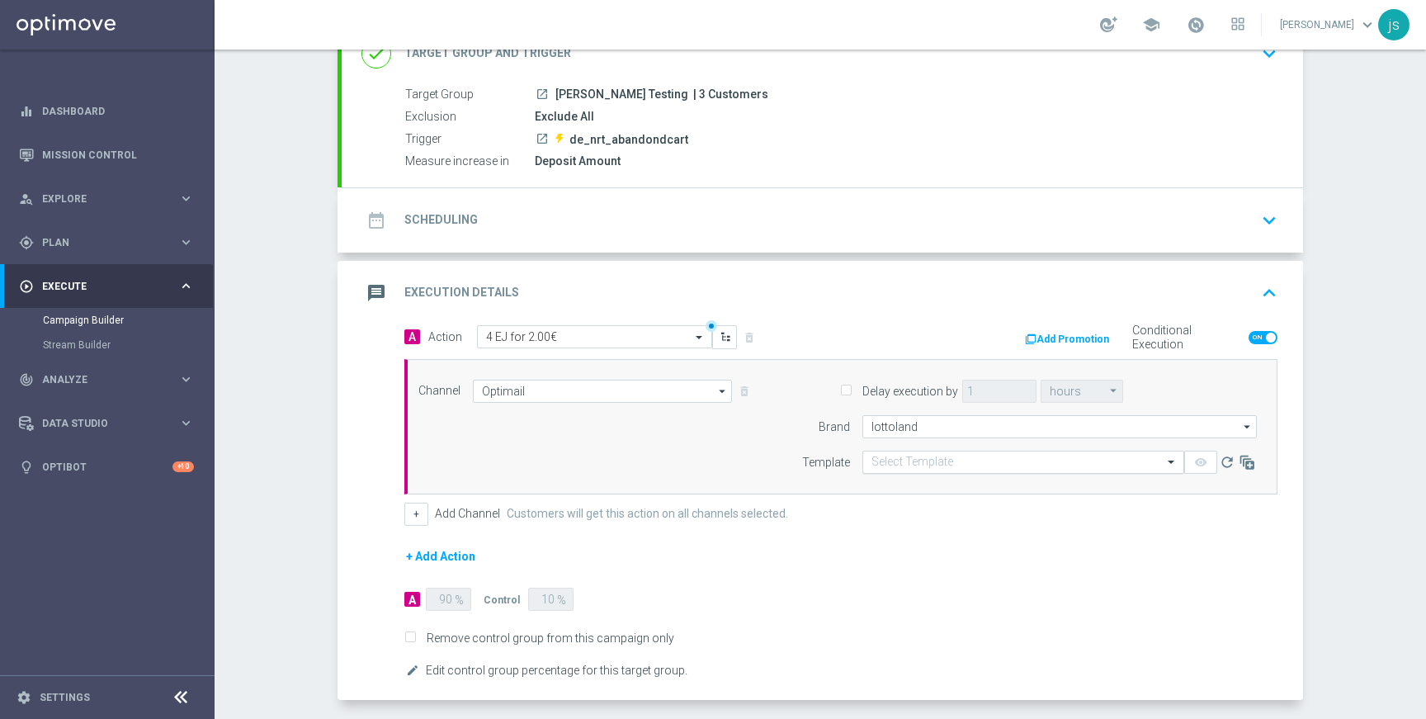
click at [951, 465] on input "text" at bounding box center [1006, 462] width 271 height 14
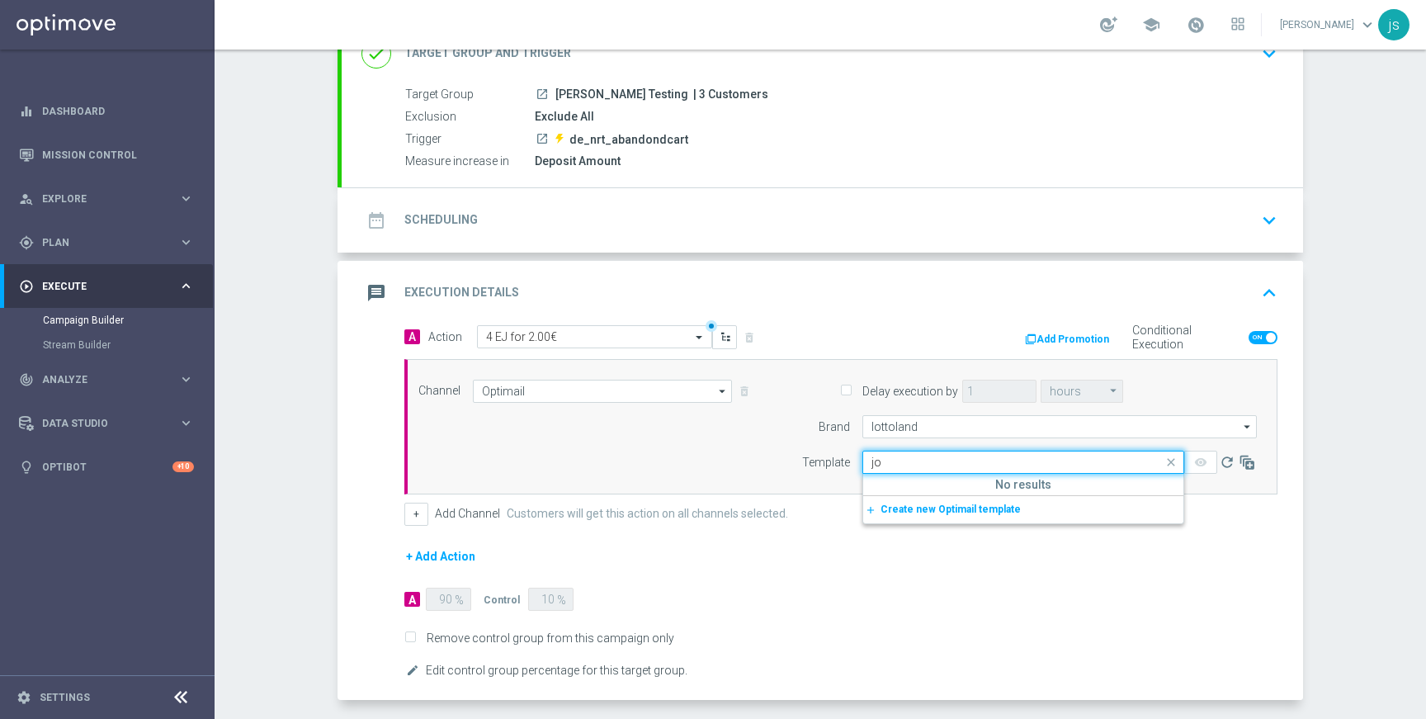
type input "j"
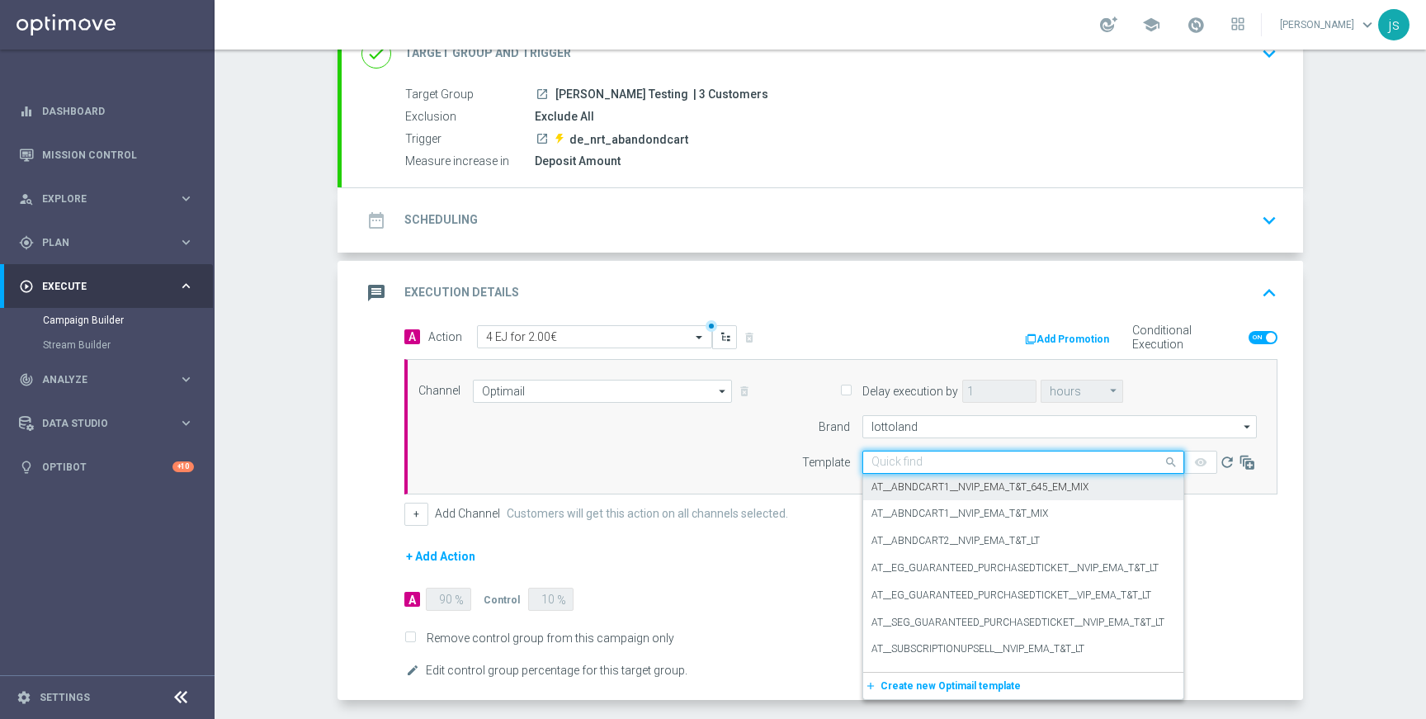
click at [715, 386] on icon "arrow_drop_down" at bounding box center [723, 390] width 17 height 21
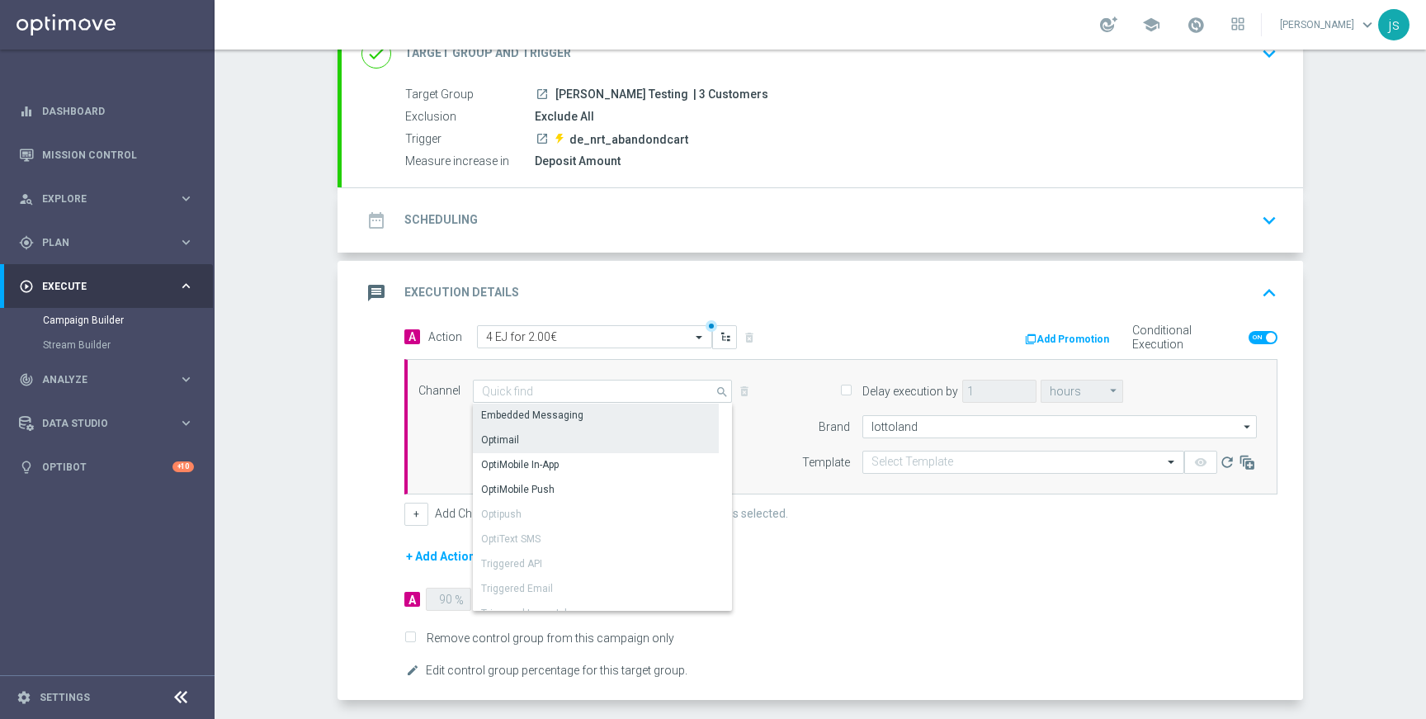
click at [549, 413] on div "Embedded Messaging" at bounding box center [532, 415] width 102 height 15
type input "Embedded Messaging"
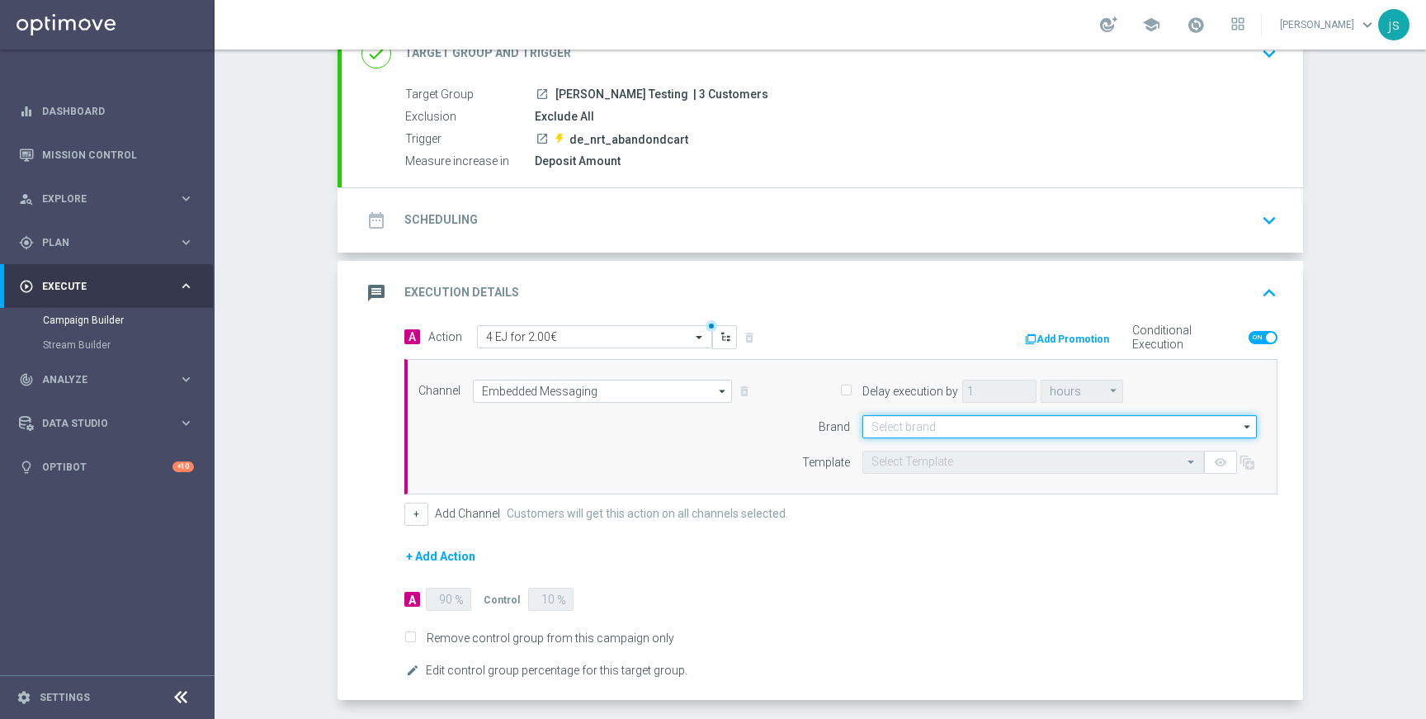
click at [984, 424] on input at bounding box center [1059, 426] width 394 height 23
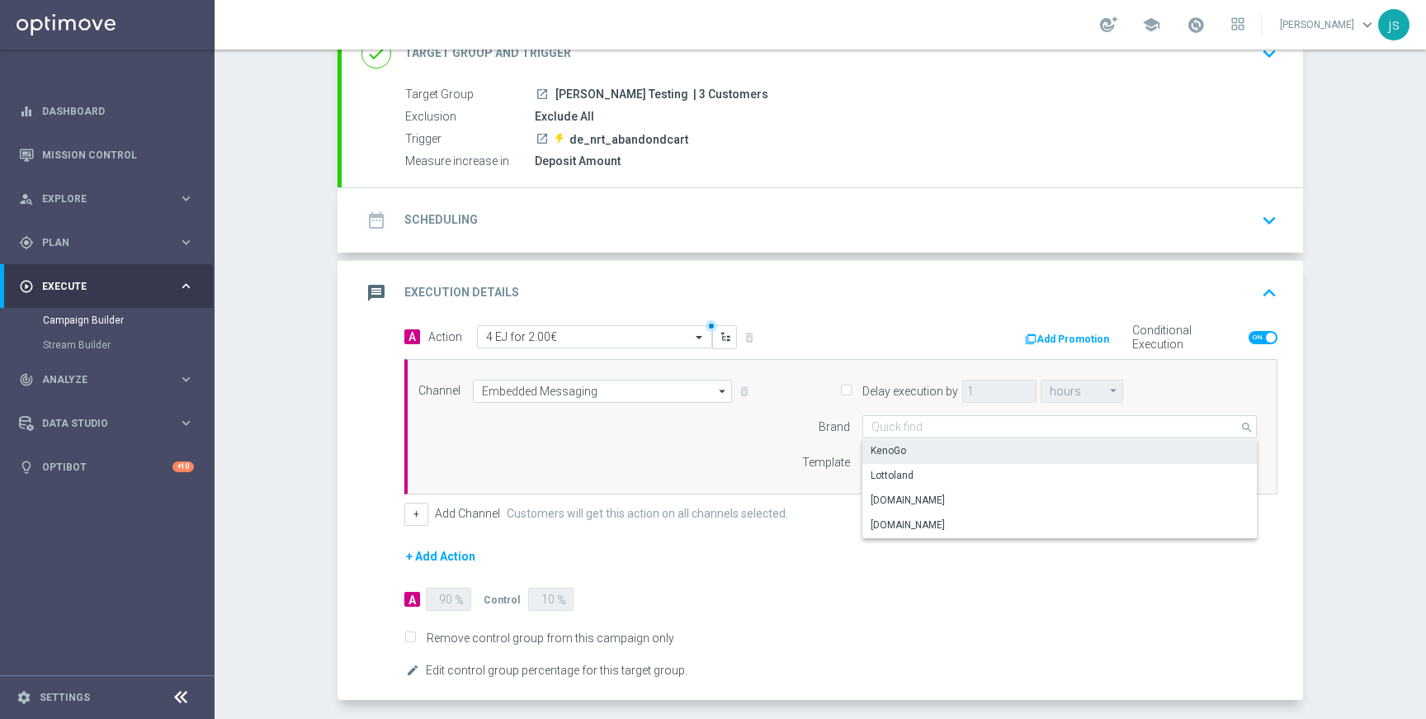
click at [888, 476] on div "Lottoland" at bounding box center [891, 475] width 43 height 15
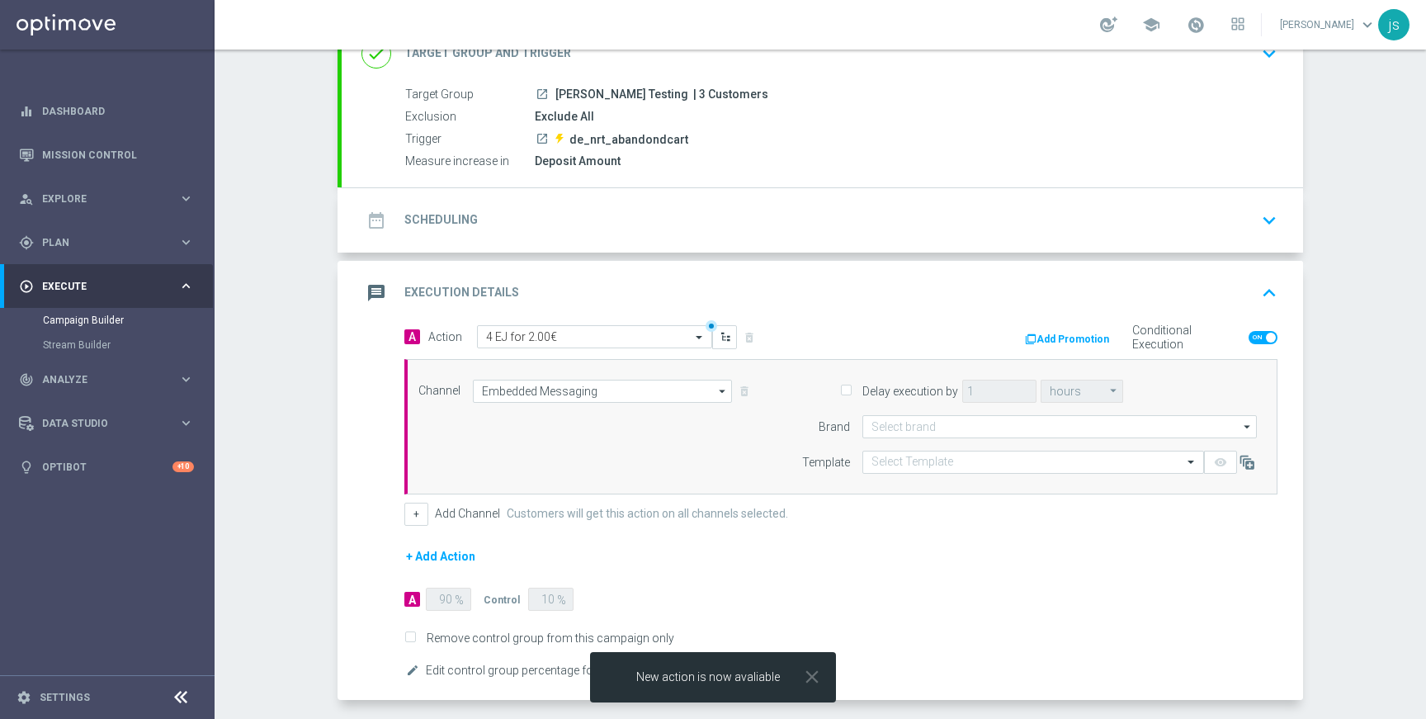
type input "Lottoland"
click at [939, 466] on input "text" at bounding box center [1016, 462] width 290 height 14
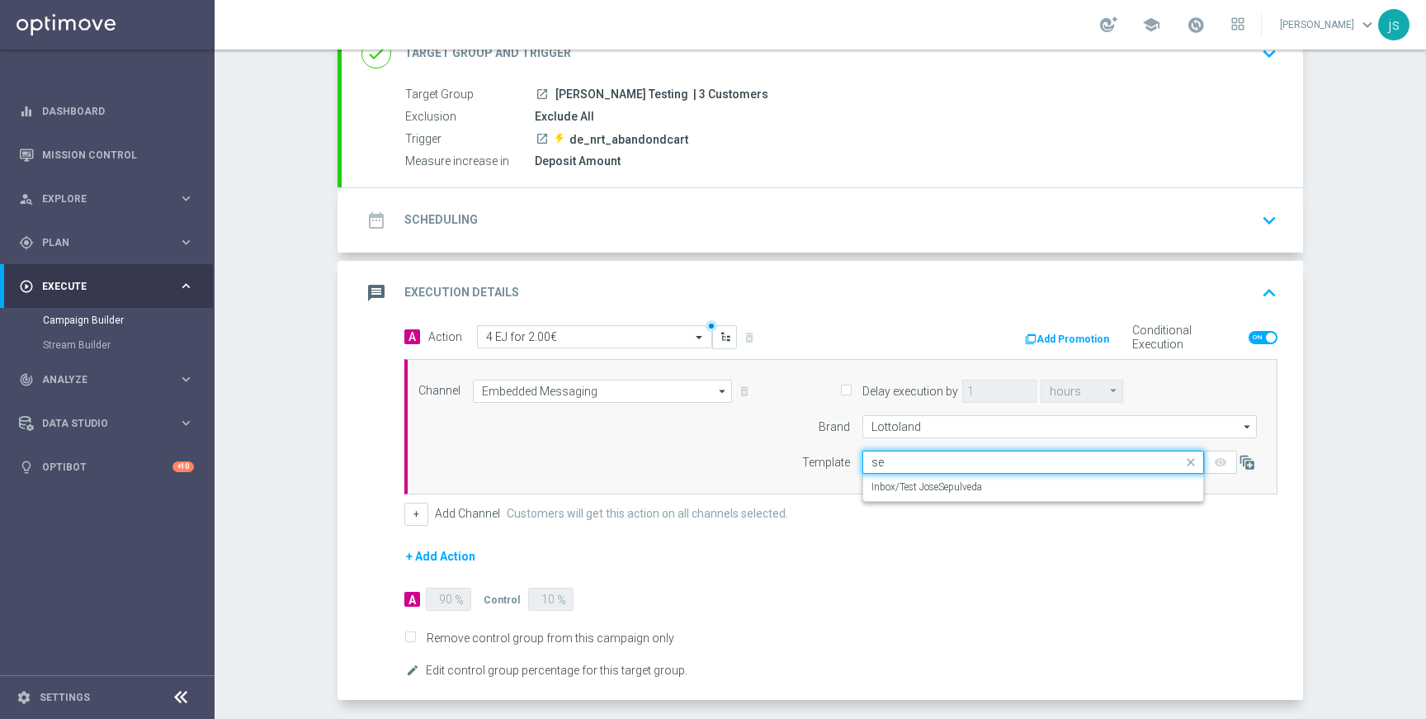
type input "sep"
click at [942, 484] on label "Inbox/Test JoseSepulveda" at bounding box center [926, 487] width 111 height 14
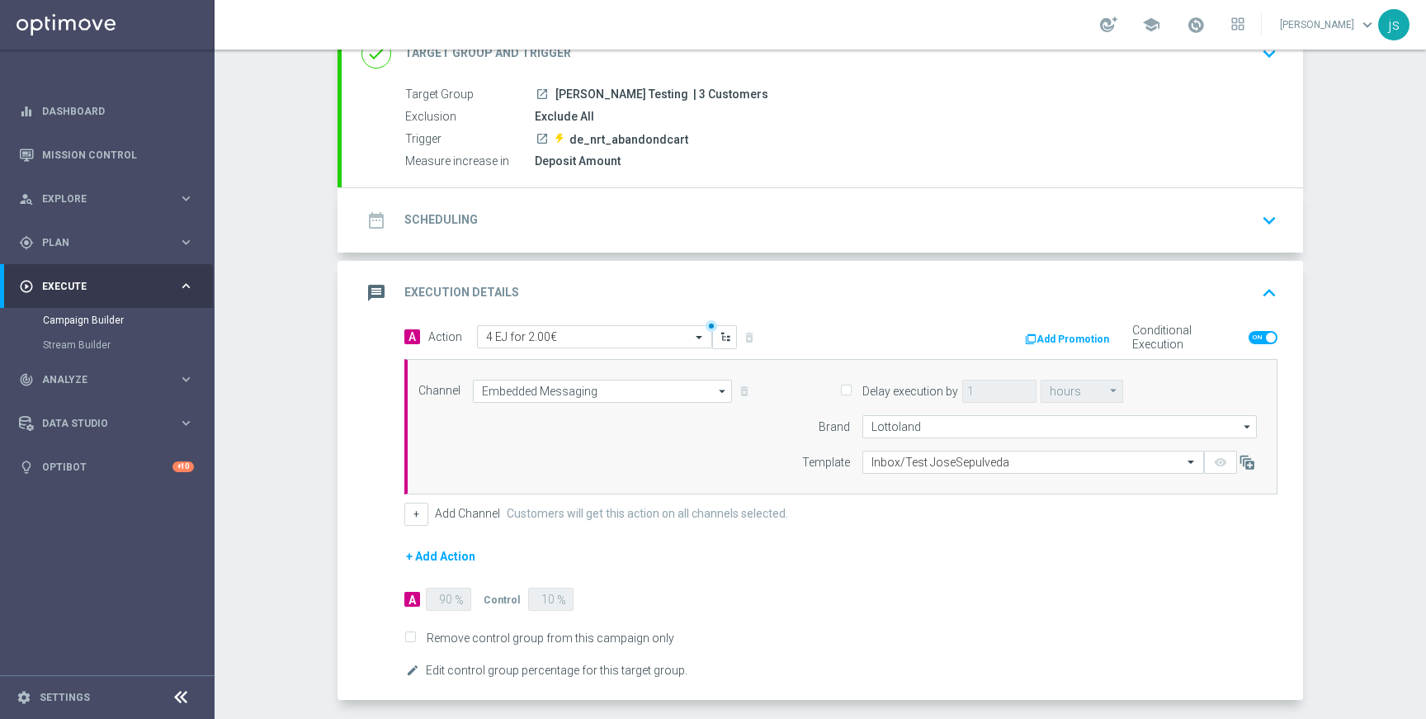
click at [955, 553] on form "A Action Select action 4 EJ for 2.00€ delete_forever Add Promotion Conditional …" at bounding box center [840, 503] width 873 height 356
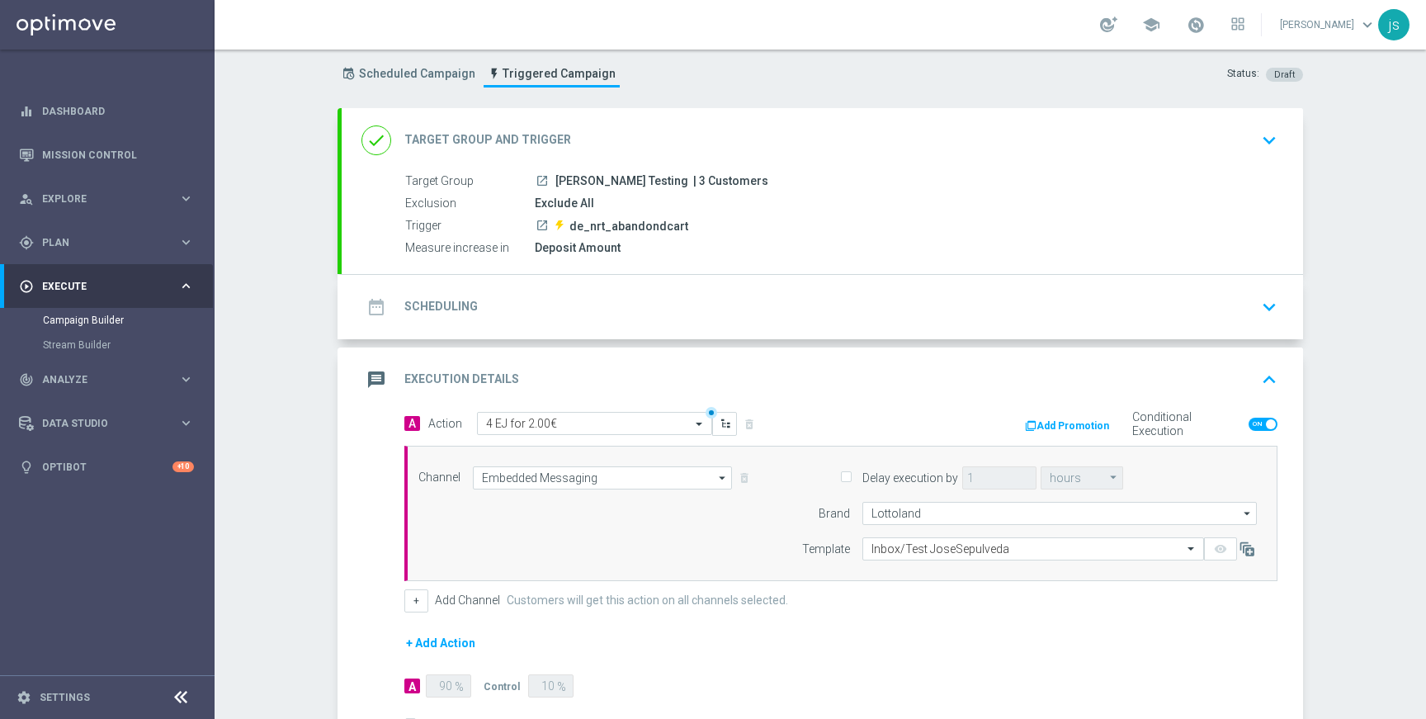
scroll to position [0, 0]
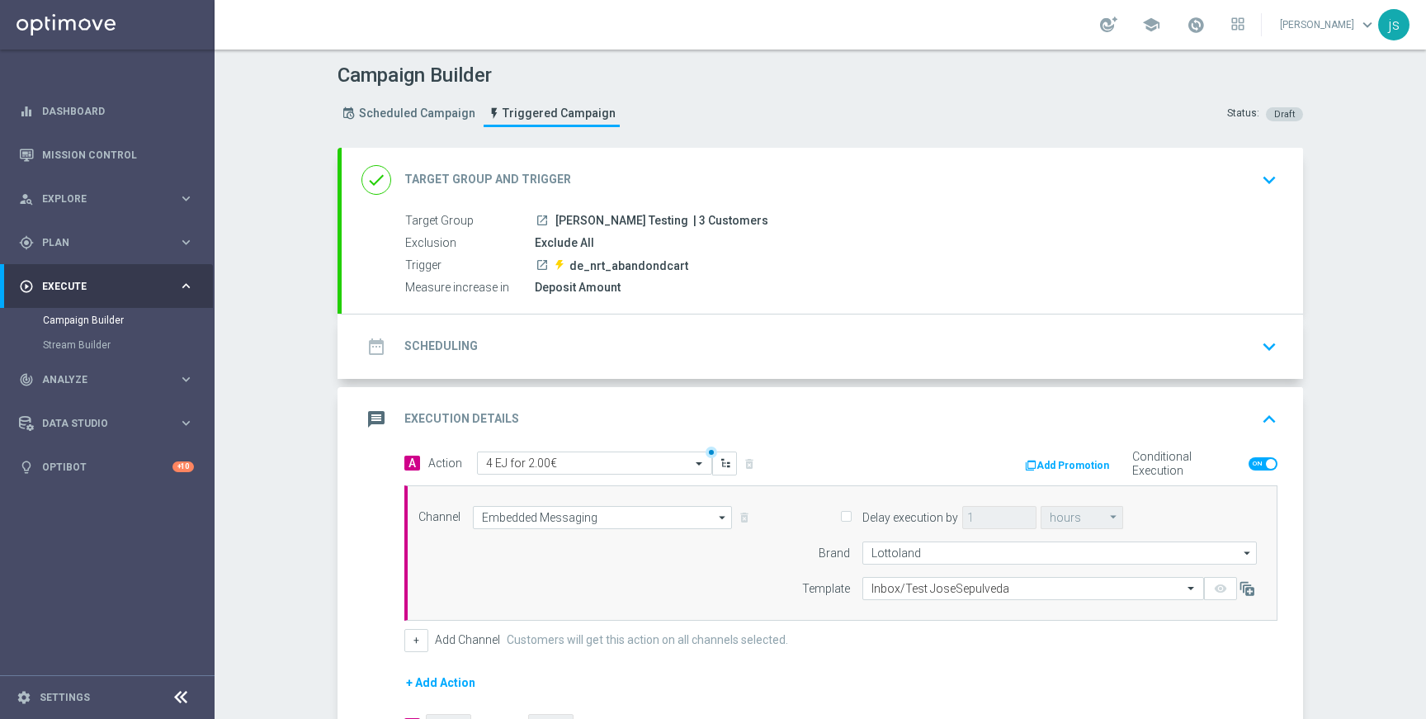
click at [455, 360] on div "date_range Scheduling" at bounding box center [419, 347] width 116 height 30
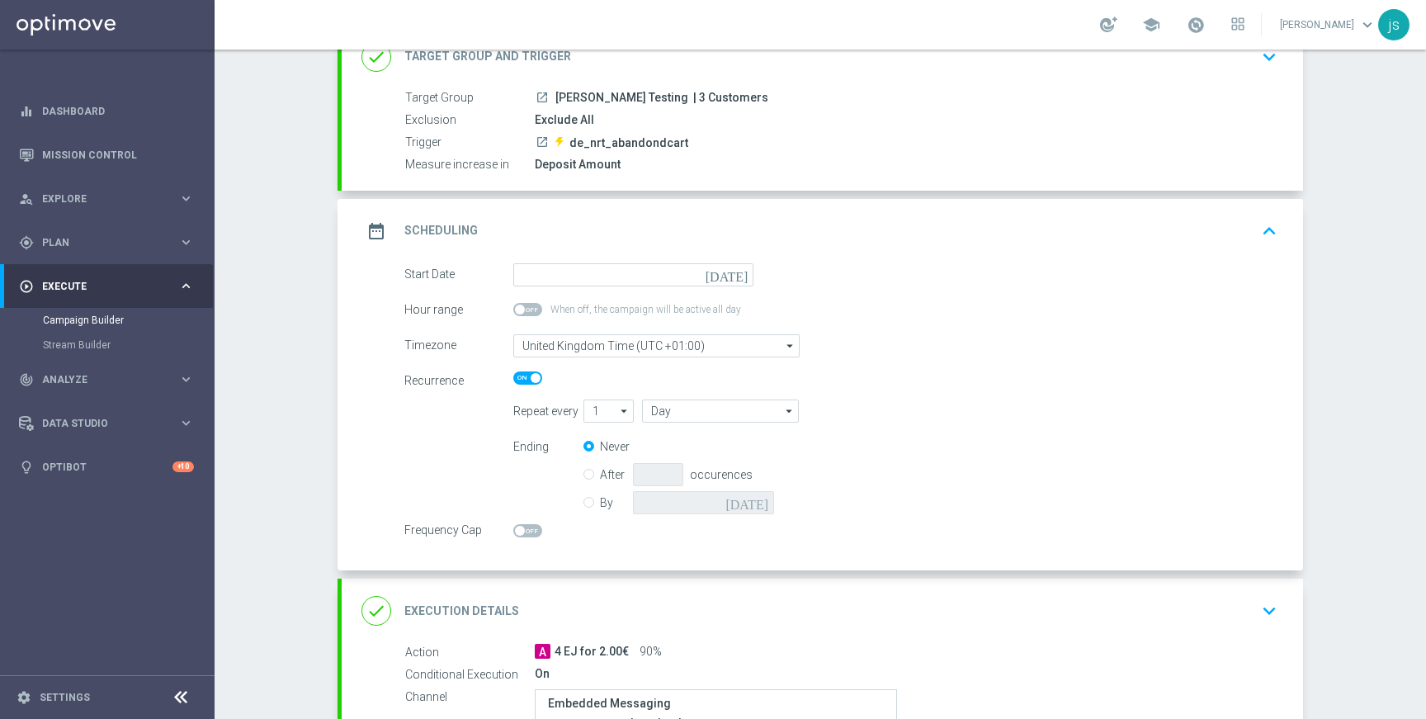
scroll to position [126, 0]
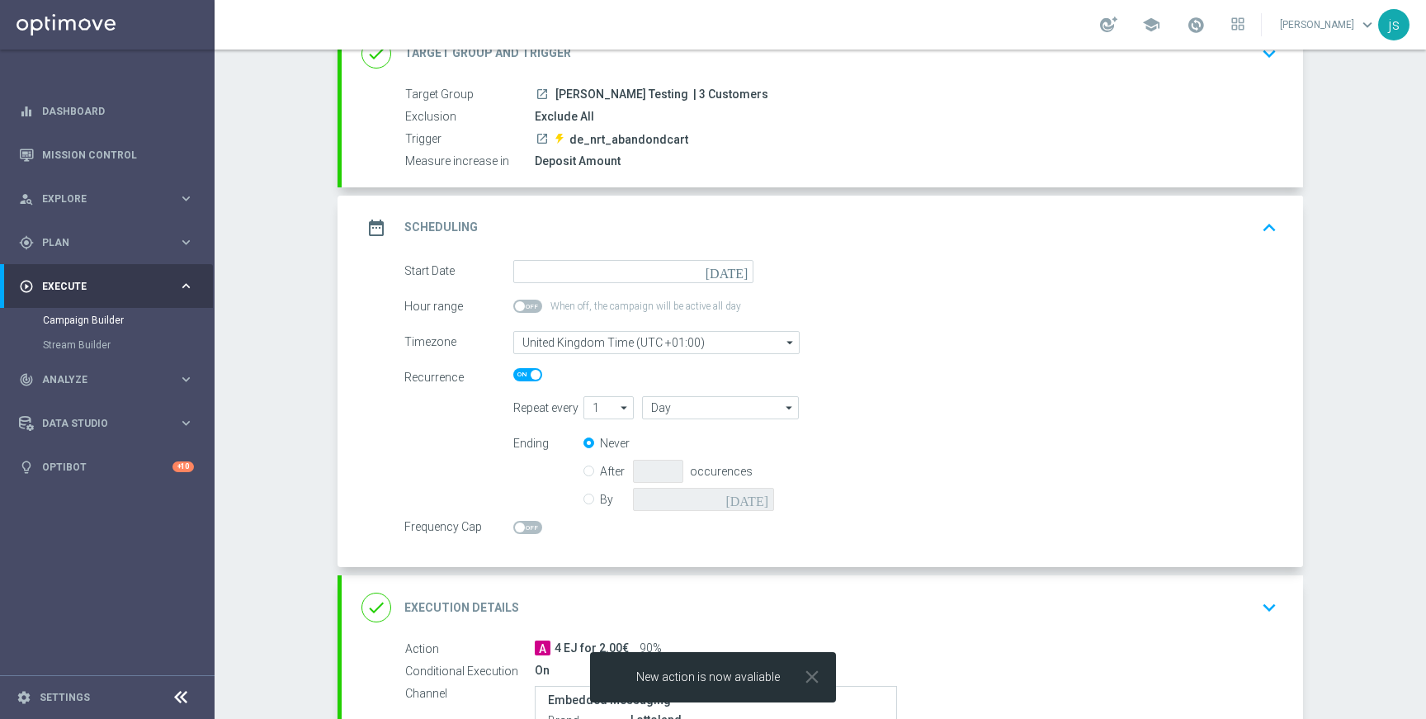
click at [516, 377] on span at bounding box center [527, 374] width 29 height 13
click at [516, 377] on input "checkbox" at bounding box center [527, 374] width 29 height 13
checkbox input "false"
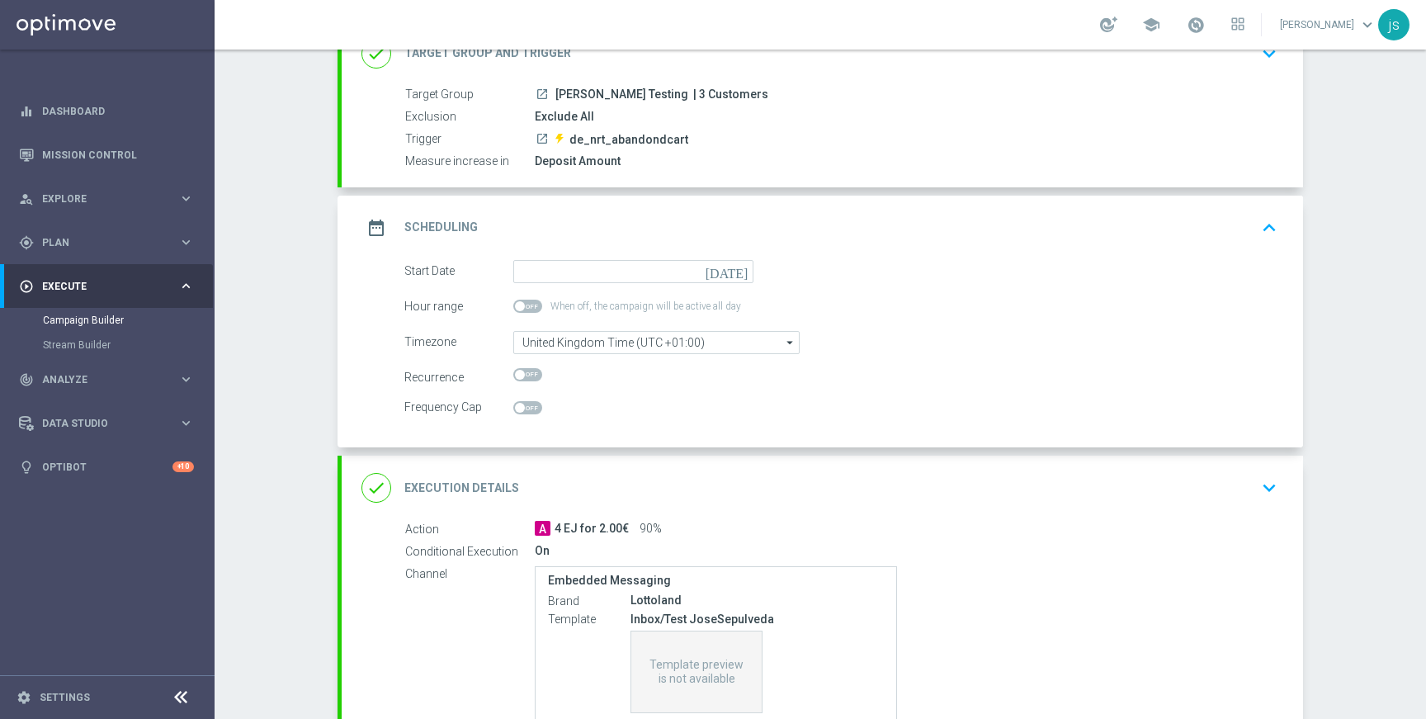
click at [528, 412] on span at bounding box center [527, 407] width 29 height 13
click at [528, 412] on input "checkbox" at bounding box center [527, 407] width 29 height 13
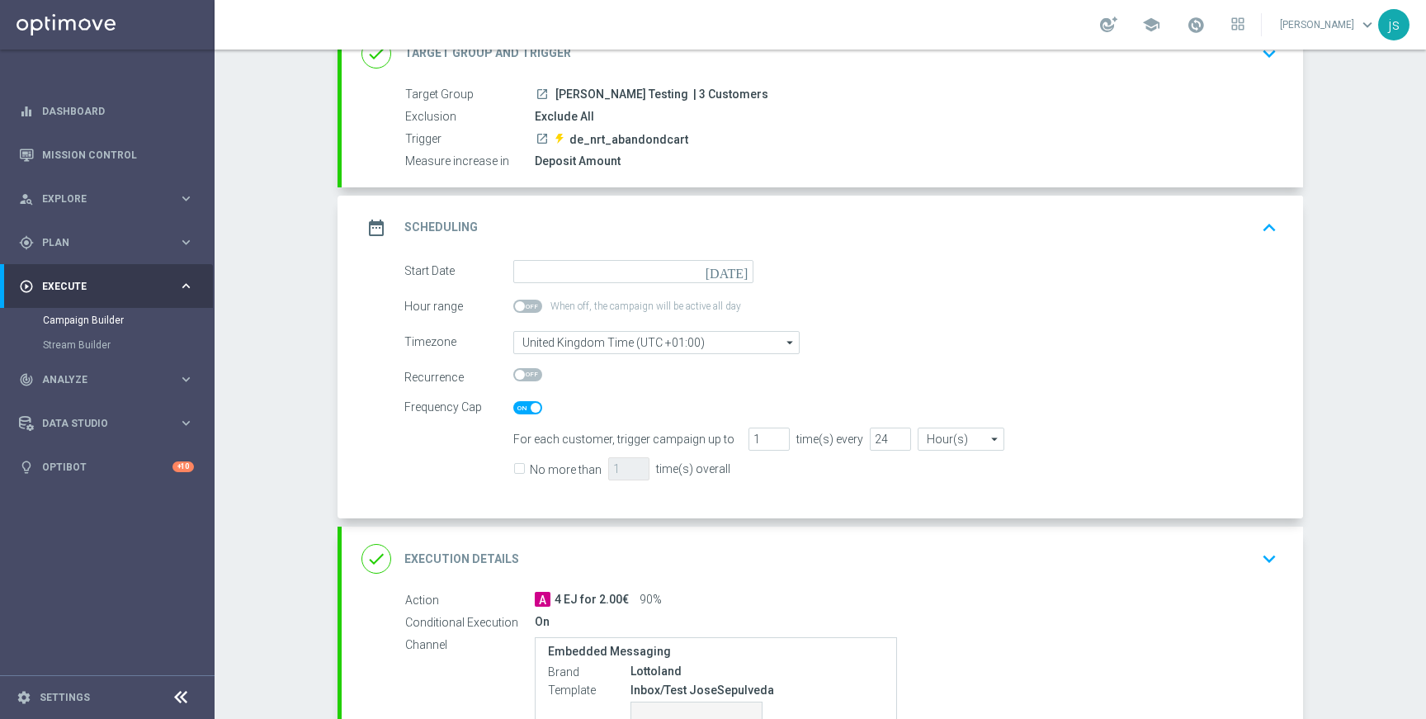
click at [520, 407] on span at bounding box center [527, 407] width 29 height 13
click at [520, 407] on input "checkbox" at bounding box center [527, 407] width 29 height 13
checkbox input "false"
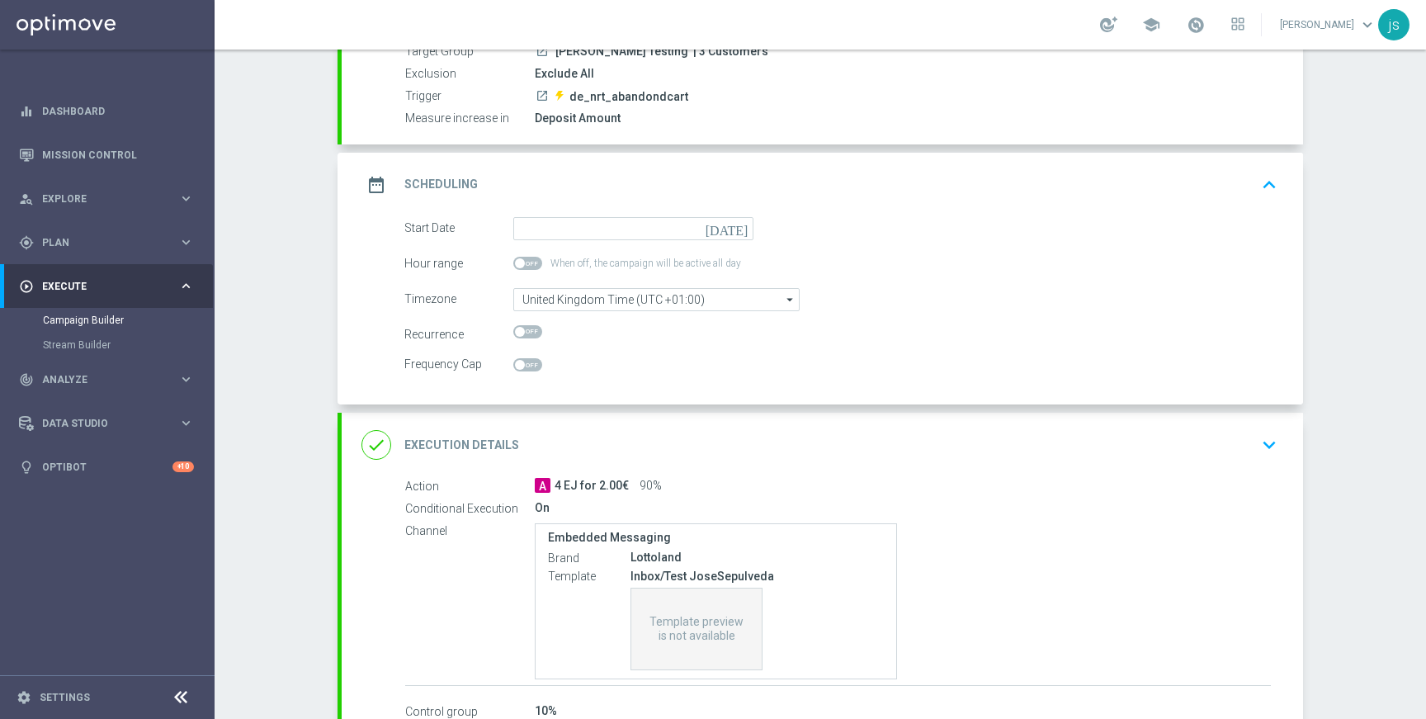
scroll to position [0, 0]
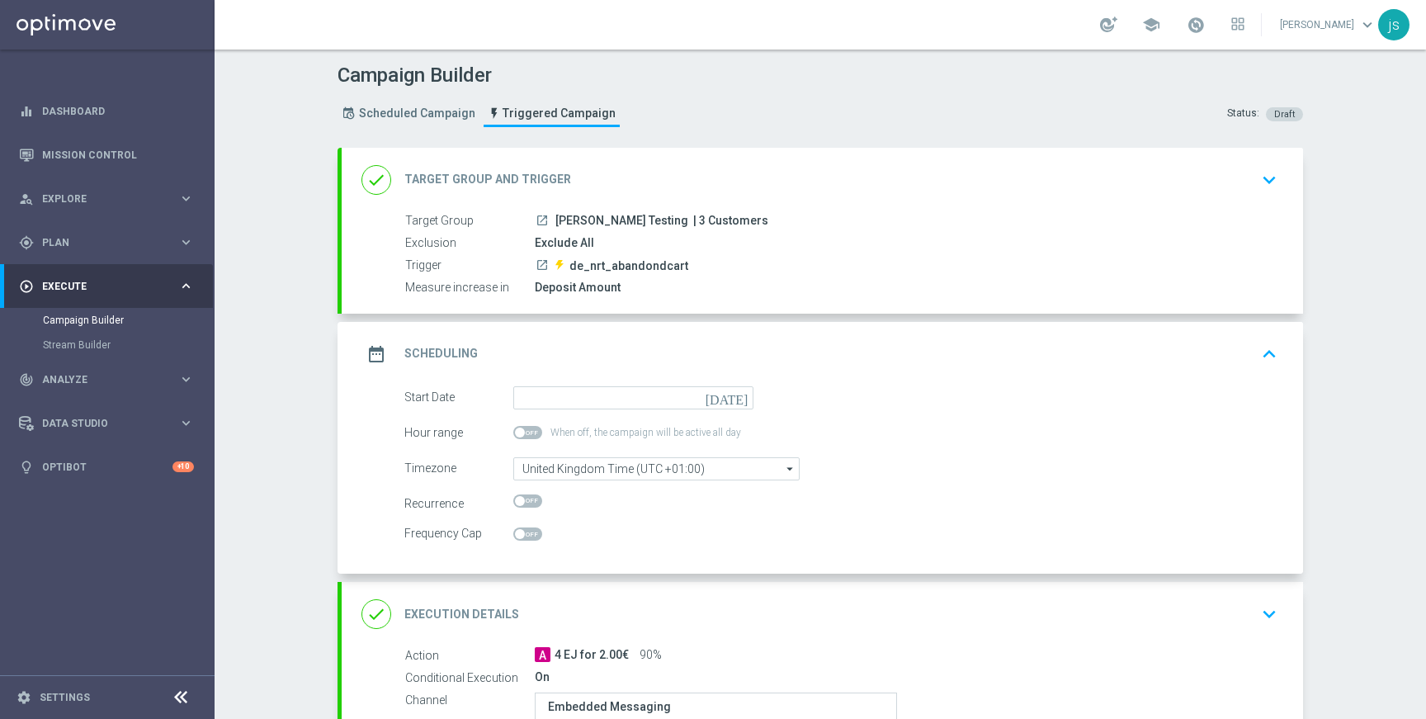
click at [767, 218] on div "launch [PERSON_NAME] Testing | 3 Customers" at bounding box center [903, 220] width 736 height 17
click at [472, 174] on h2 "Target Group and Trigger" at bounding box center [487, 180] width 167 height 16
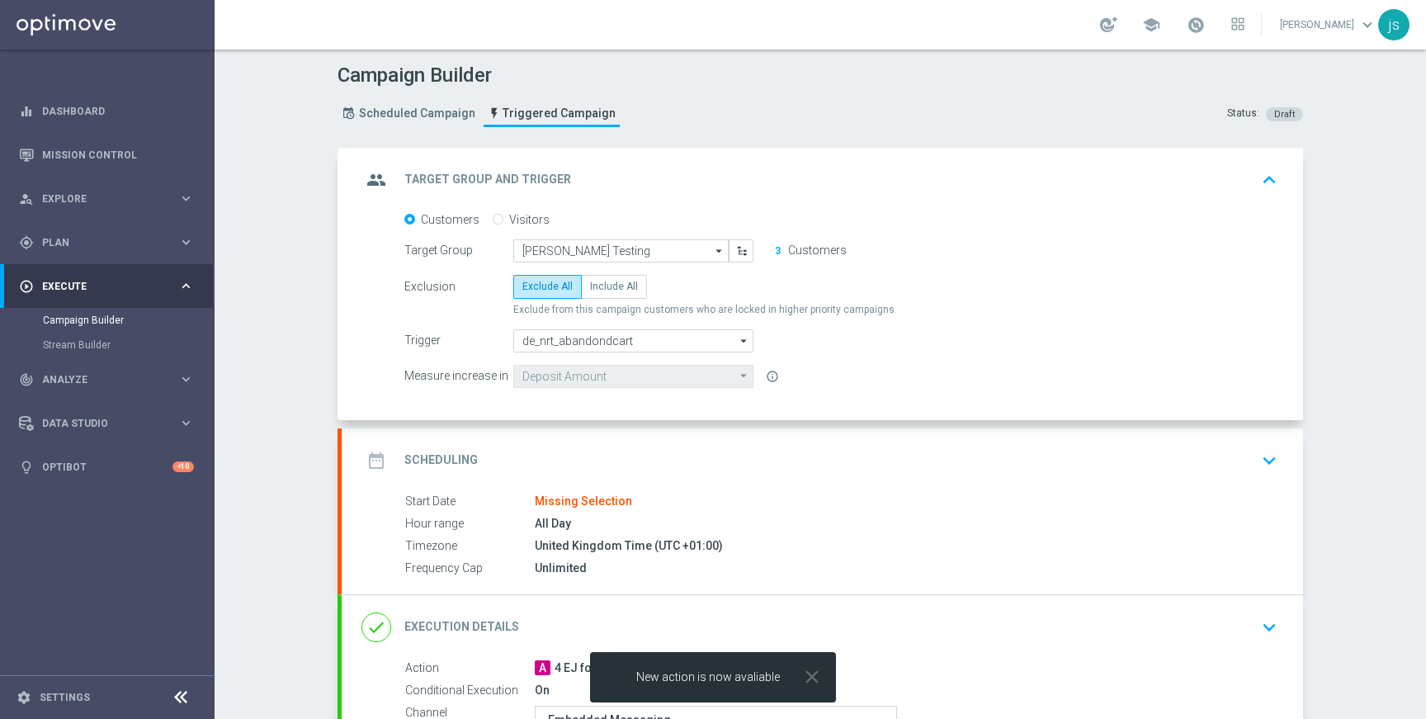
click at [1348, 252] on div "Campaign Builder Scheduled Campaign Triggered Campaign Status: Draft group Targ…" at bounding box center [820, 384] width 1211 height 669
